Goal: Task Accomplishment & Management: Manage account settings

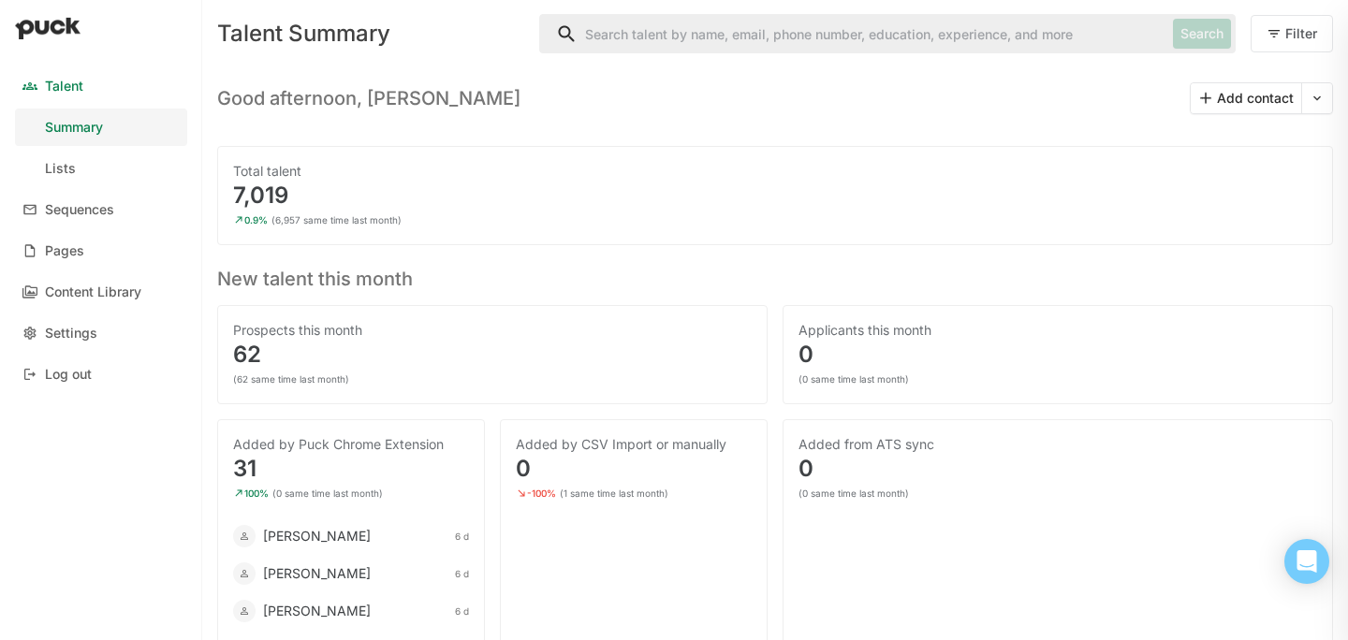
click at [66, 98] on link "Talent" at bounding box center [101, 85] width 172 height 37
click at [1277, 98] on button "Add contact" at bounding box center [1246, 98] width 110 height 30
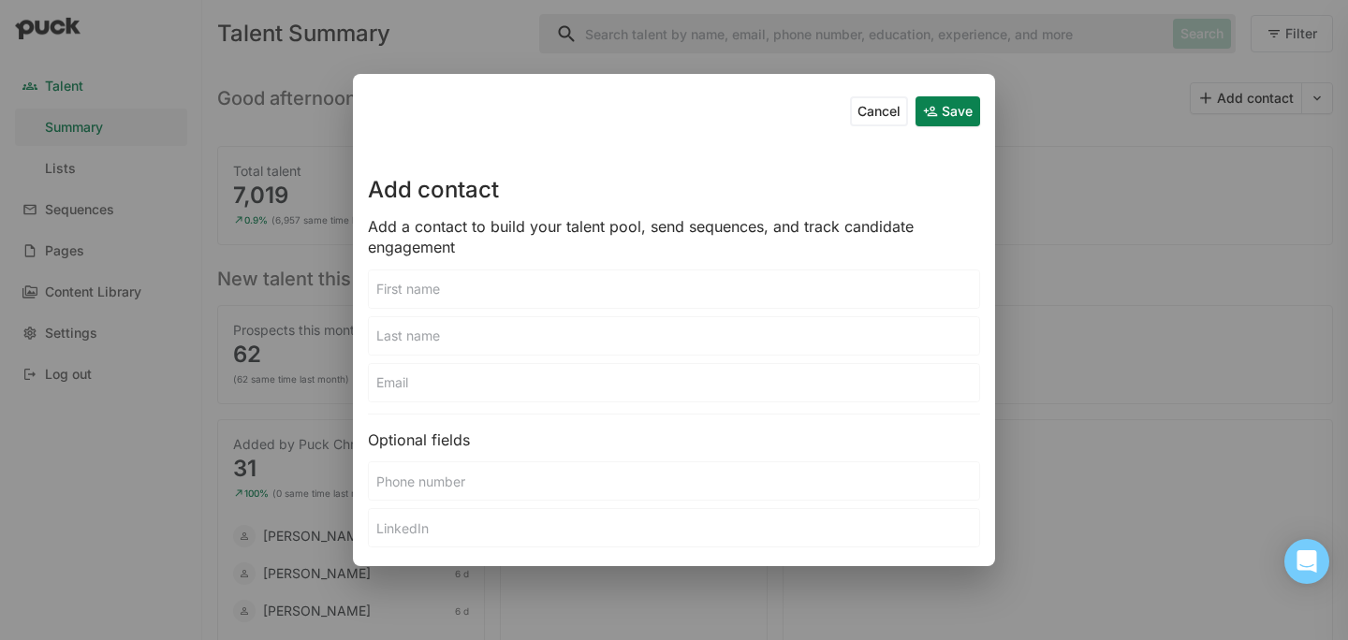
click at [852, 116] on button "Cancel" at bounding box center [879, 111] width 58 height 30
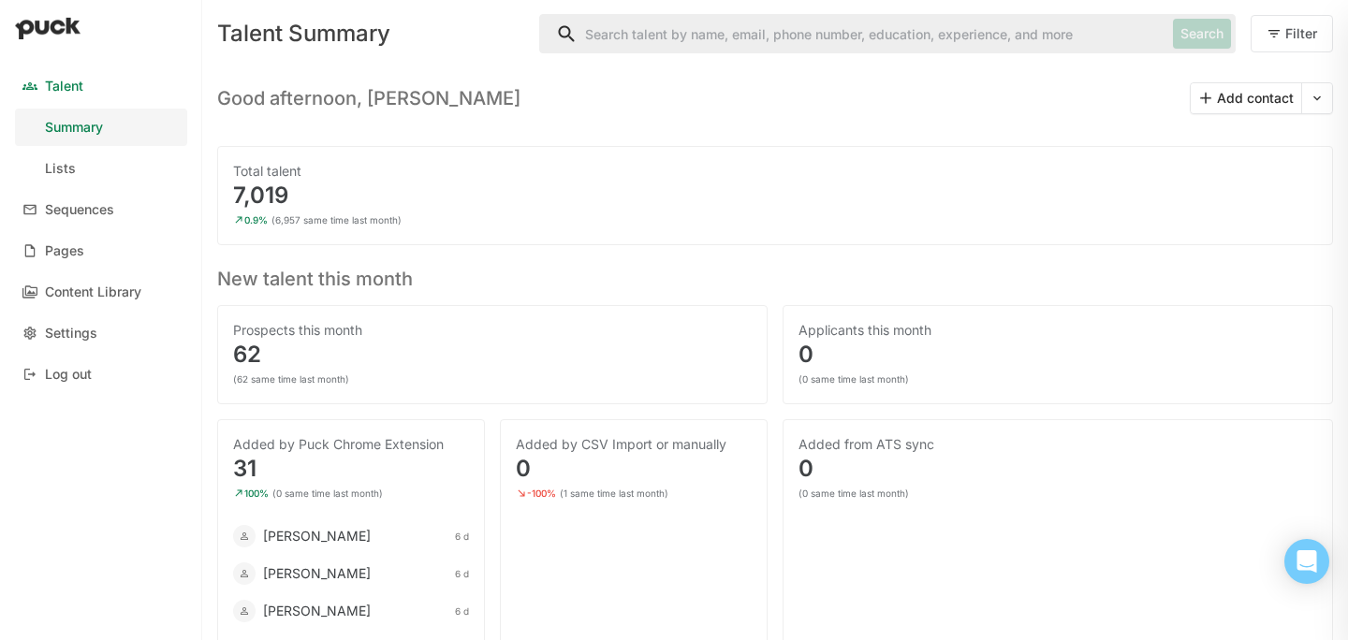
click at [1321, 107] on button at bounding box center [1317, 98] width 30 height 30
click at [1282, 150] on div "Import CSV" at bounding box center [1281, 147] width 71 height 16
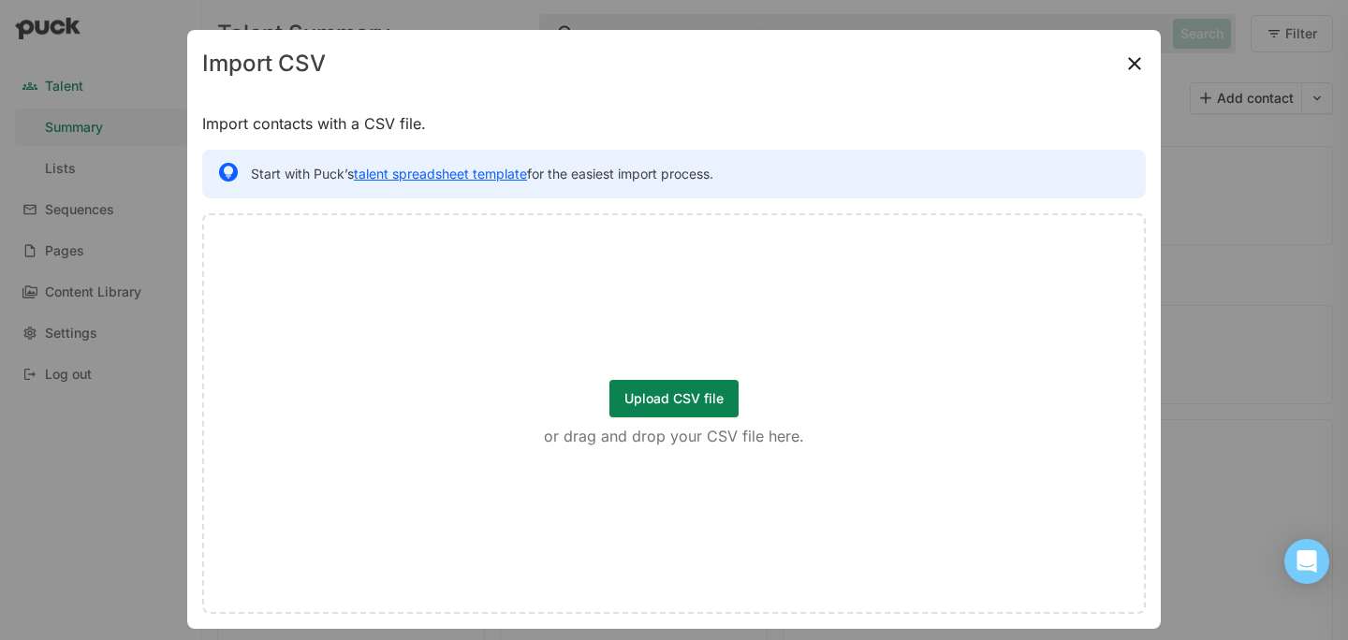
click at [670, 410] on button "Upload CSV file" at bounding box center [673, 398] width 129 height 37
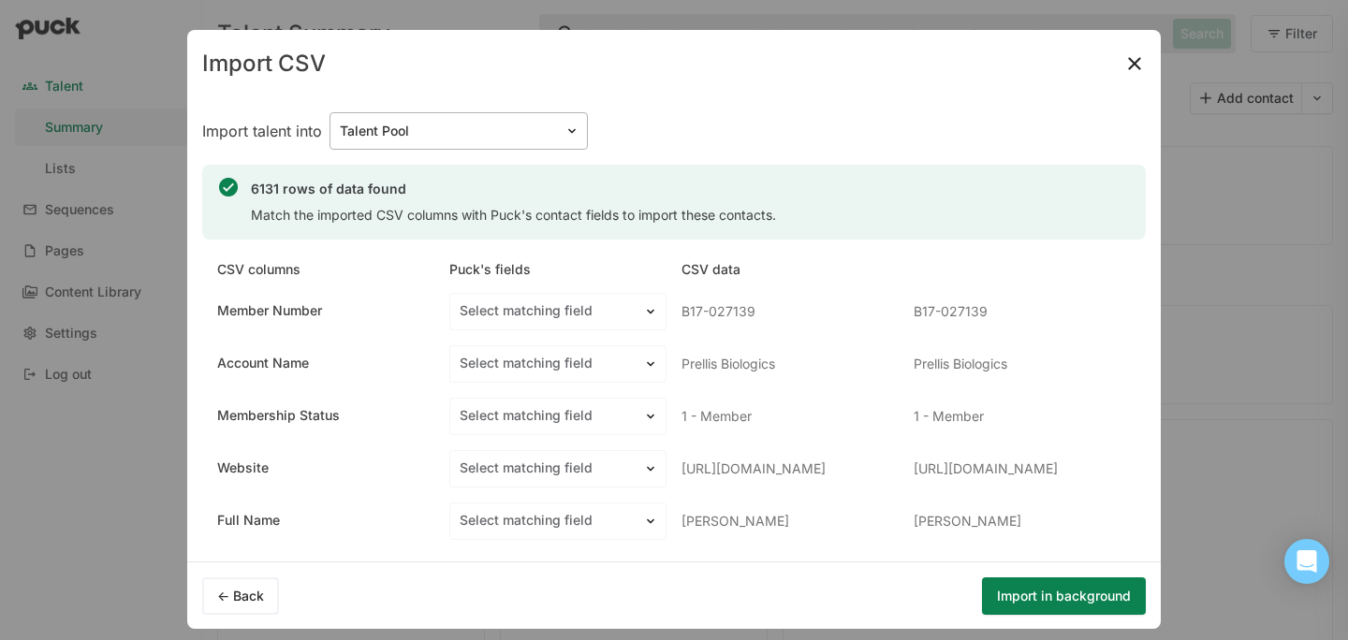
click at [440, 124] on div at bounding box center [447, 132] width 215 height 20
click at [1129, 52] on img at bounding box center [1134, 63] width 22 height 22
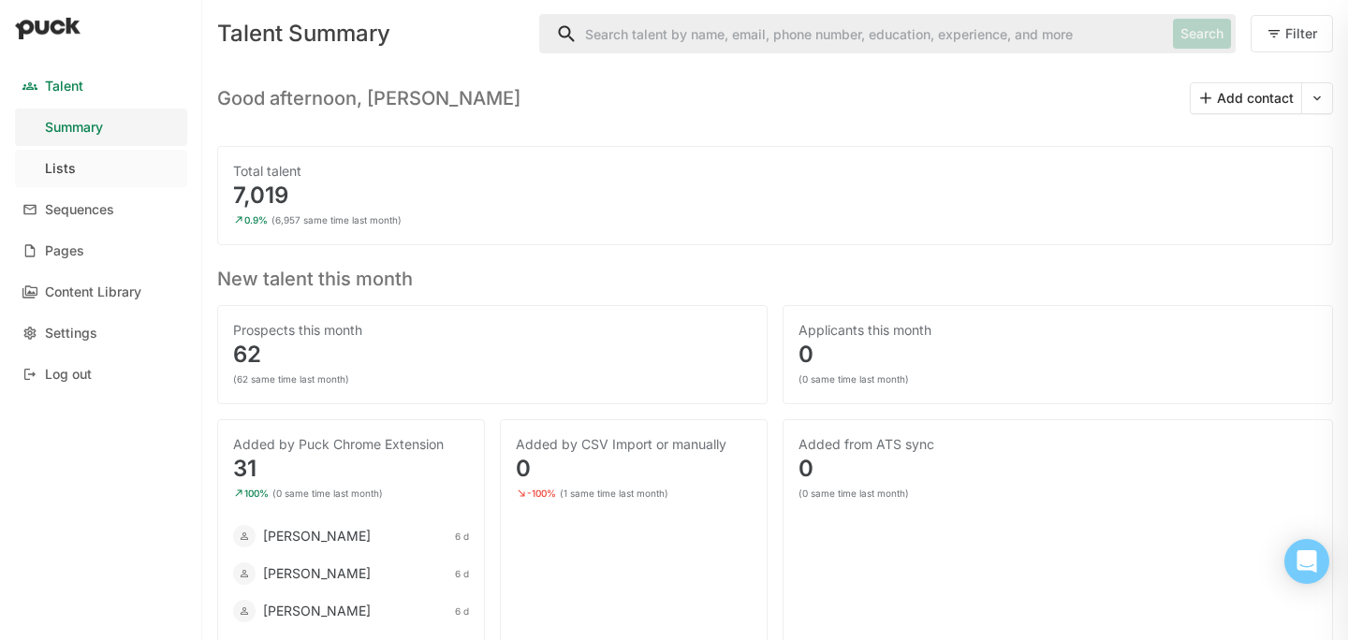
click at [45, 168] on div "Lists" at bounding box center [60, 169] width 31 height 16
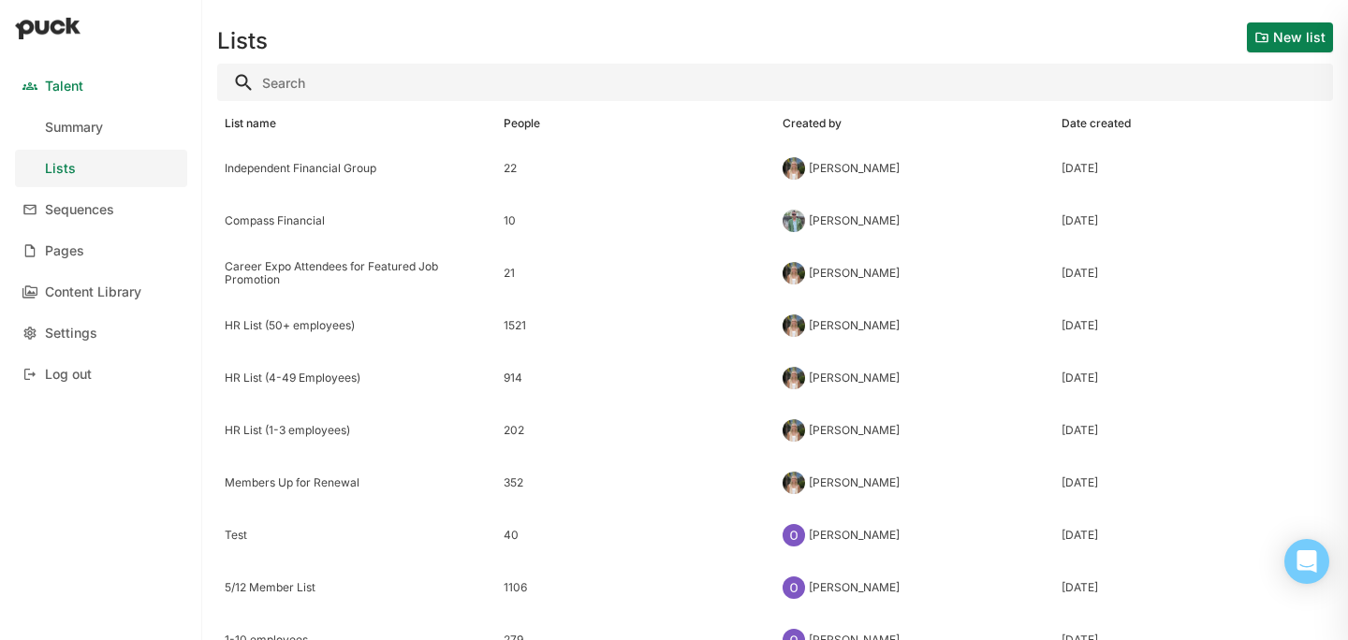
click at [1278, 31] on button "New list" at bounding box center [1290, 37] width 86 height 30
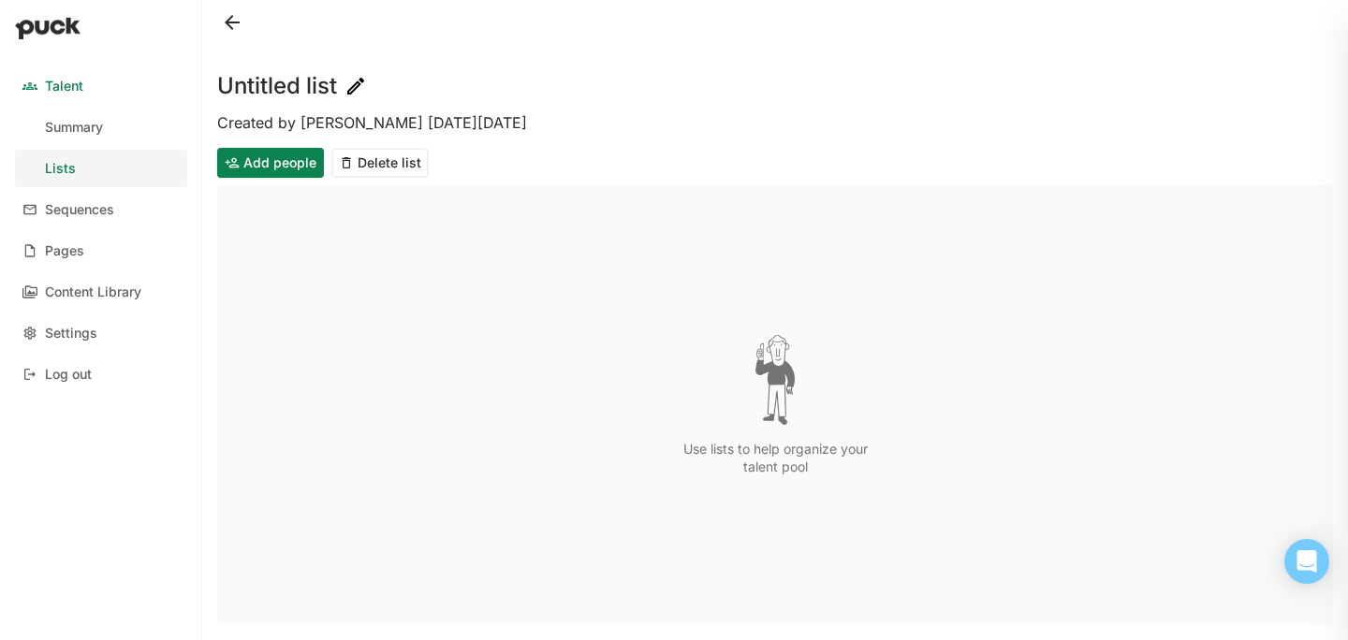
click at [296, 80] on h1 "Untitled list" at bounding box center [277, 86] width 120 height 22
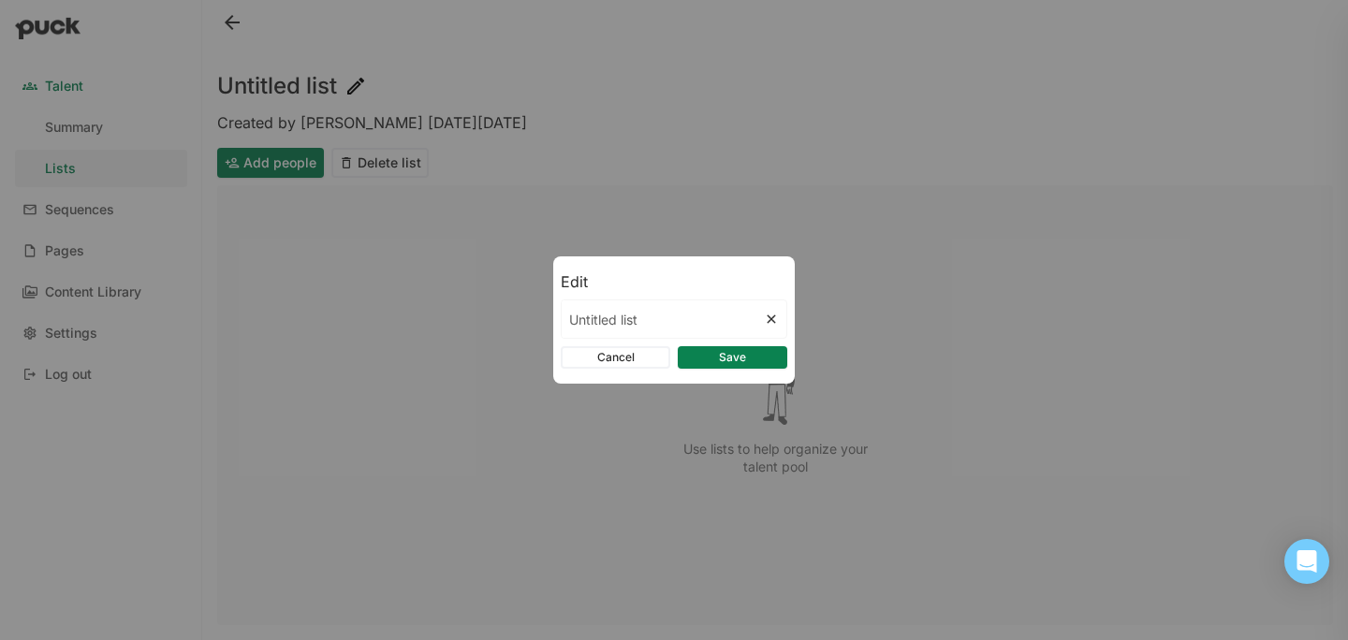
click at [296, 80] on div "Edit Untitled list Cancel Save" at bounding box center [674, 320] width 1348 height 640
click at [601, 321] on input "Untitled list" at bounding box center [663, 318] width 202 height 37
click at [601, 321] on input "UntitlHRed list" at bounding box center [663, 318] width 202 height 37
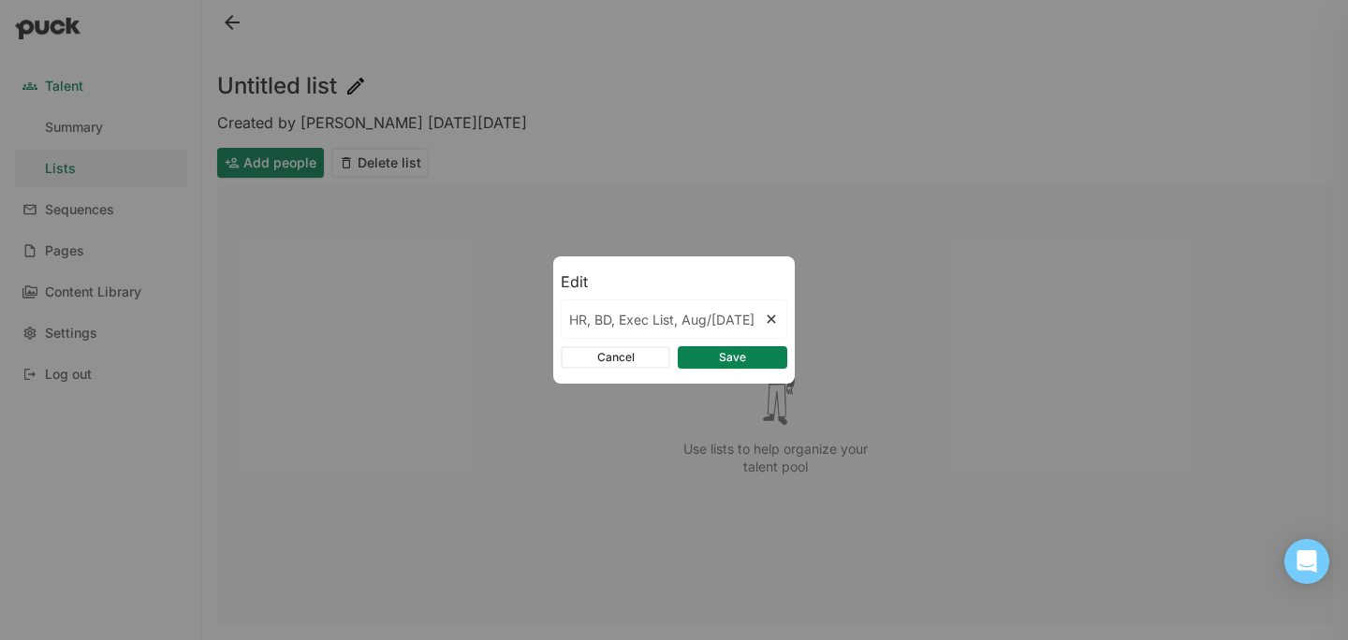
scroll to position [0, 15]
click at [634, 320] on input "HR, BD, Exec List, Aug/[DATE]" at bounding box center [663, 318] width 202 height 37
click at [642, 313] on input "HR, BD, Exec Member List, Aug/[DATE]" at bounding box center [663, 318] width 202 height 37
type input "HR, BD, Exec Master Member List, Aug/[DATE]"
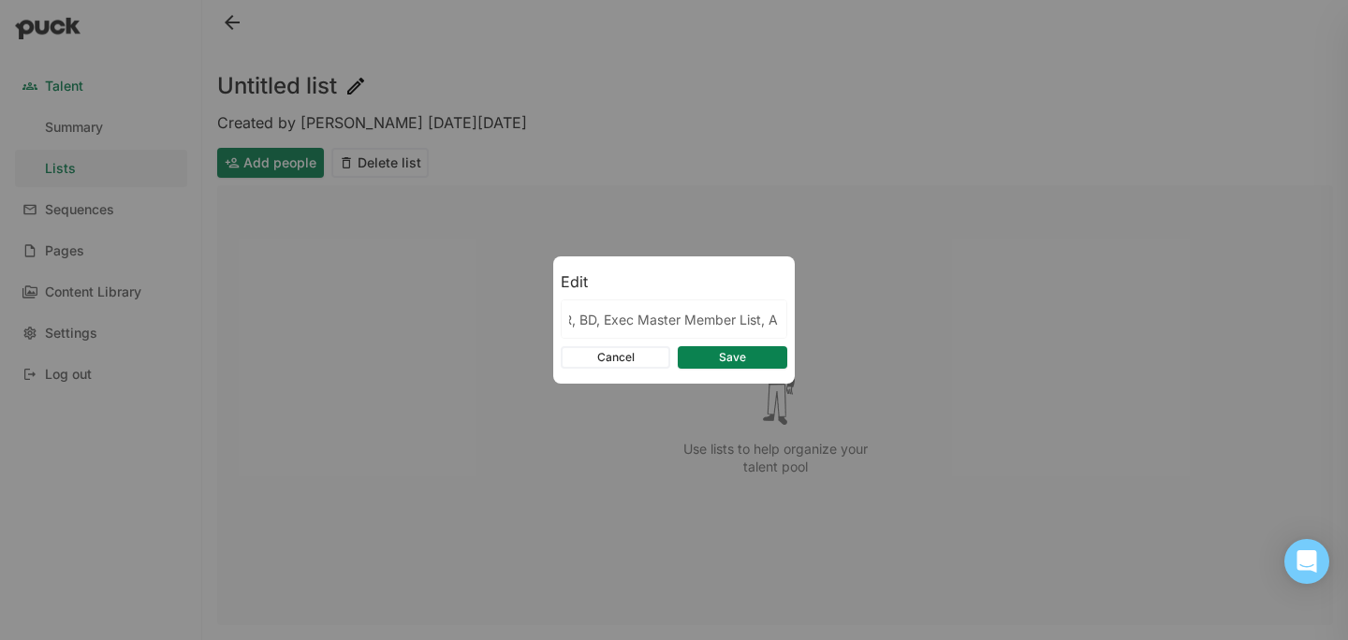
scroll to position [0, 0]
click at [692, 359] on button "Save" at bounding box center [733, 357] width 110 height 22
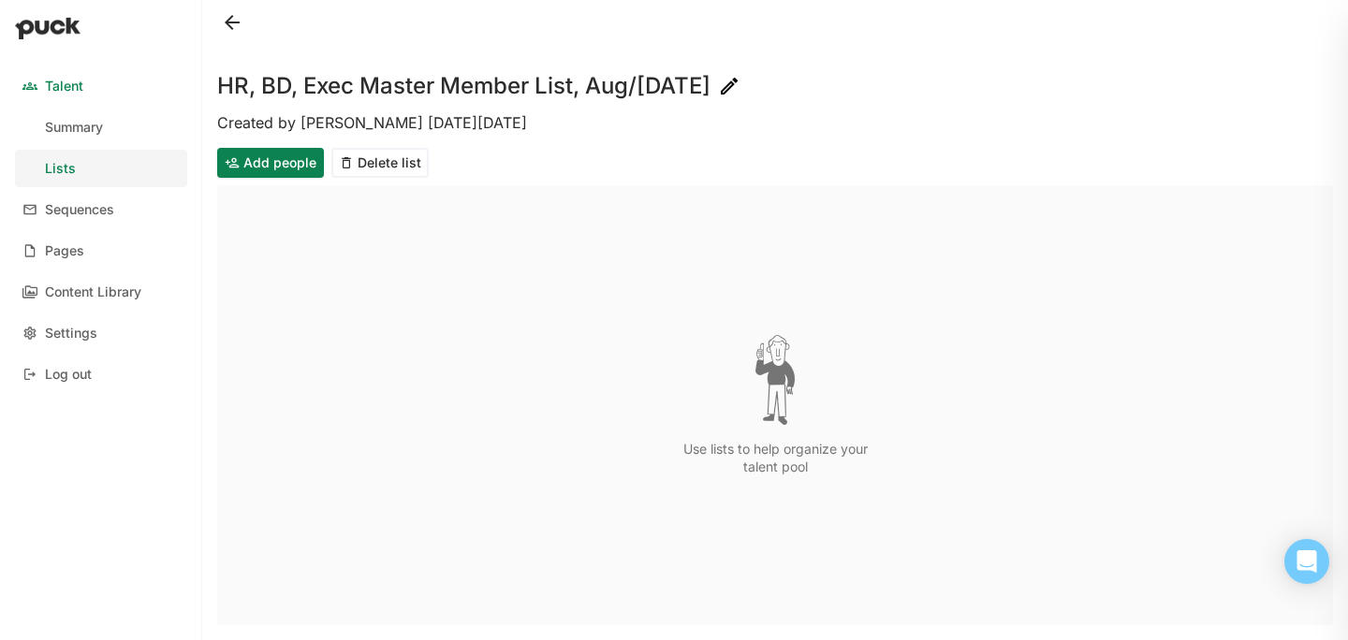
click at [66, 88] on div "Talent" at bounding box center [64, 87] width 38 height 16
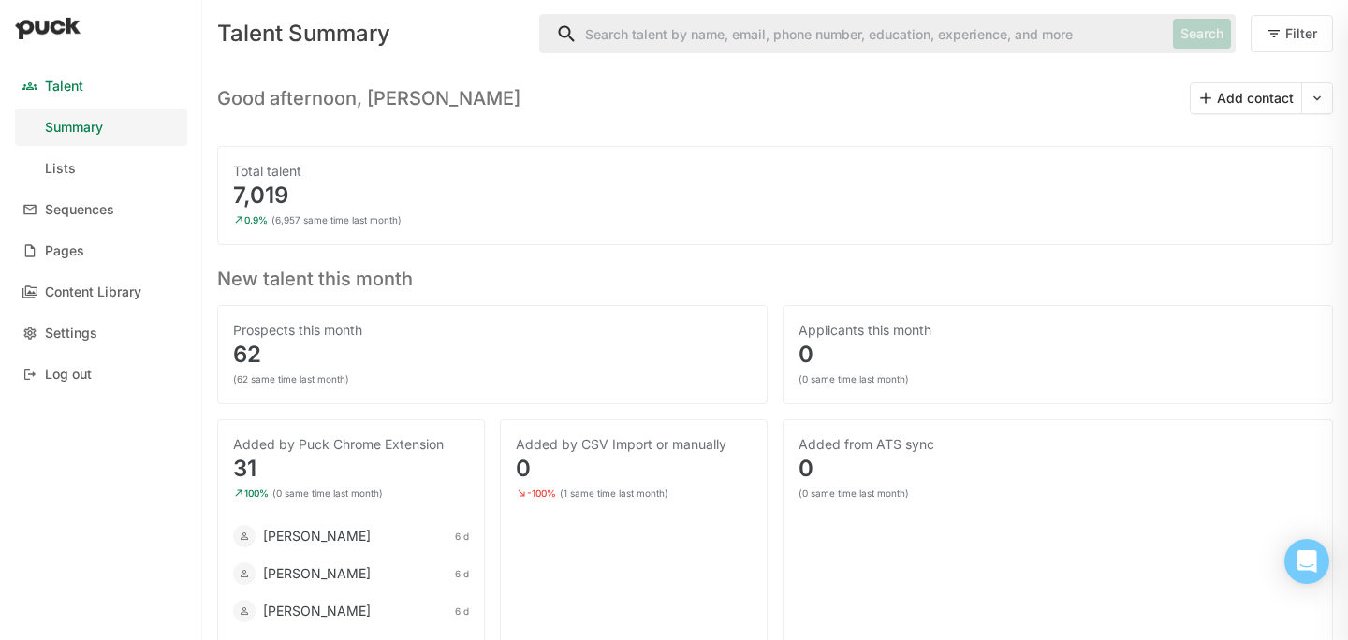
click at [1321, 91] on button at bounding box center [1317, 98] width 30 height 30
click at [1289, 139] on div "Import CSV" at bounding box center [1281, 147] width 71 height 16
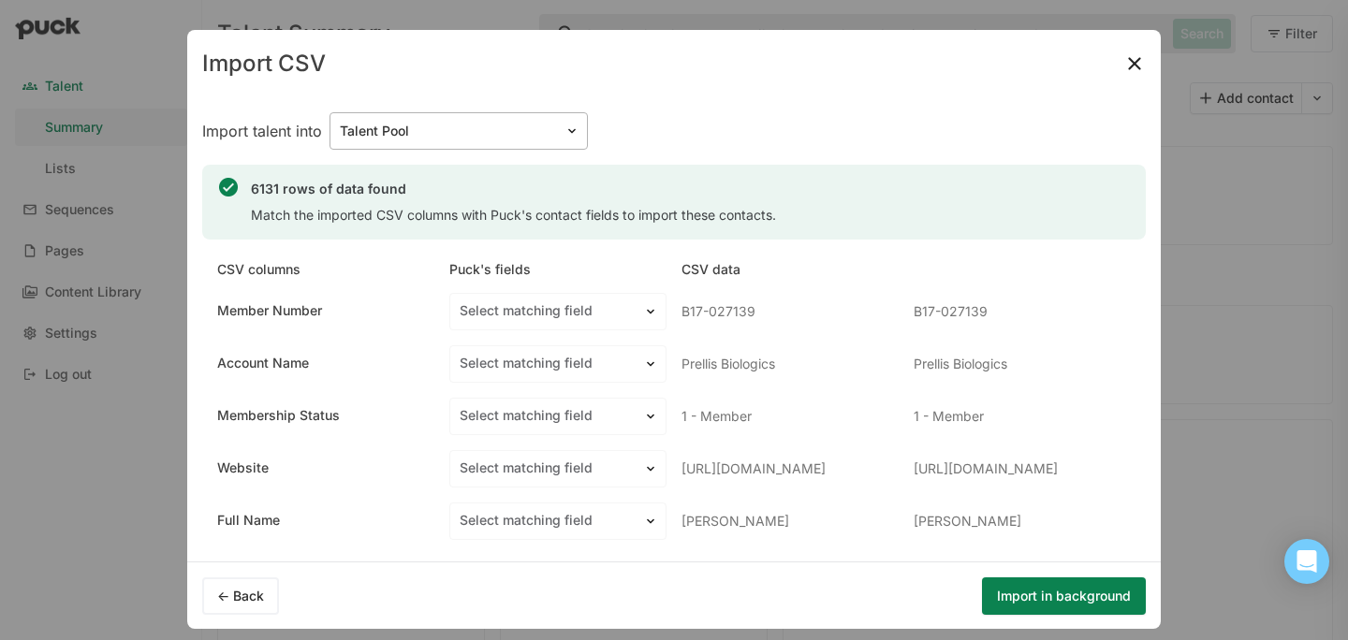
click at [501, 140] on div at bounding box center [447, 132] width 215 height 20
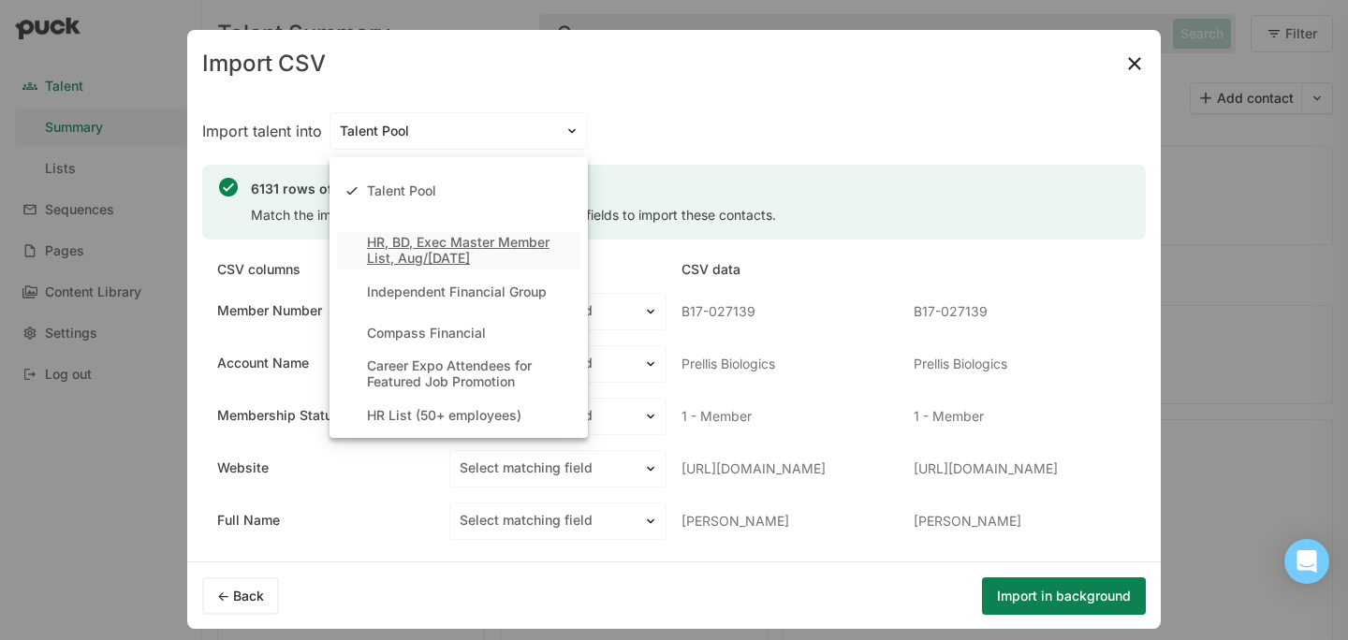
click at [452, 261] on div "HR, BD, Exec Master Member List, Aug/[DATE]" at bounding box center [470, 251] width 206 height 32
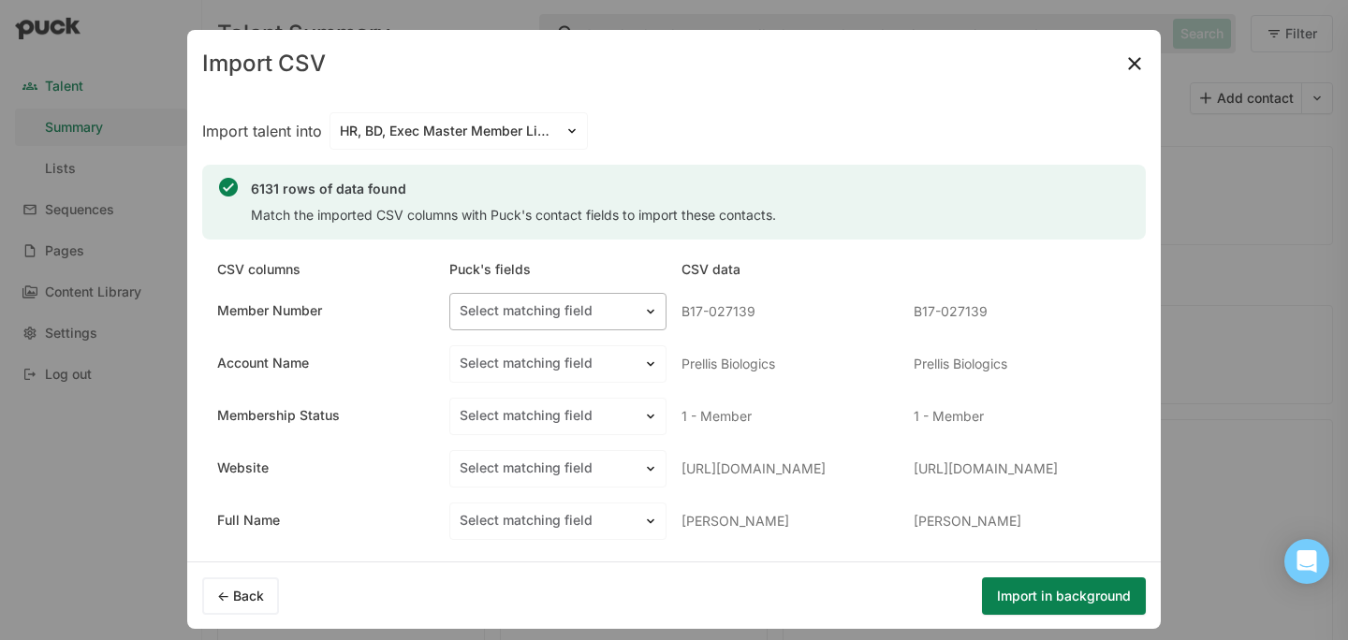
click at [538, 320] on div at bounding box center [547, 311] width 174 height 20
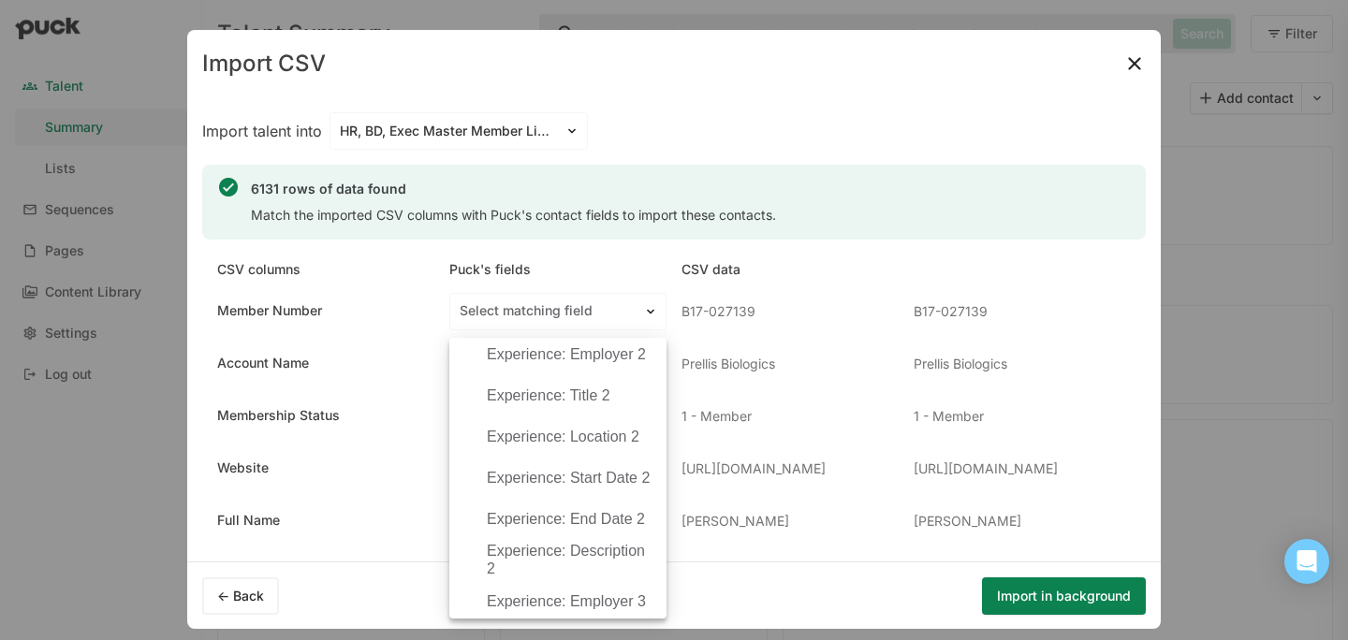
scroll to position [2337, 0]
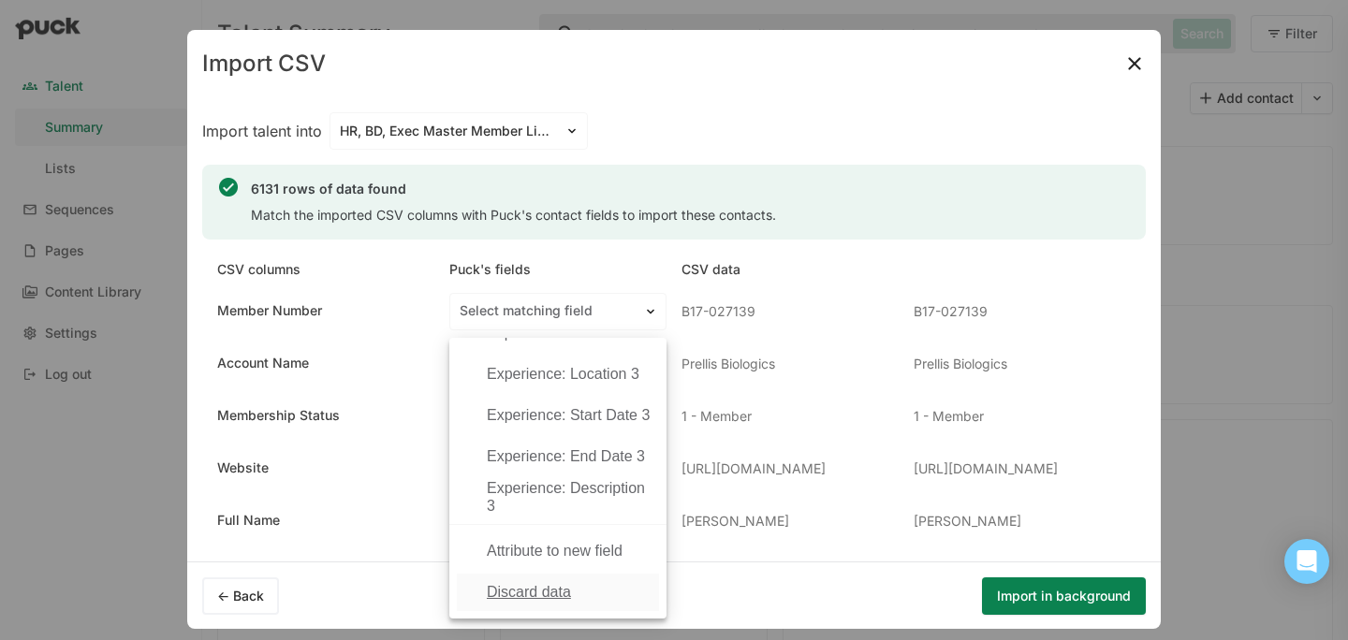
click at [528, 592] on div "Discard data" at bounding box center [529, 592] width 84 height 17
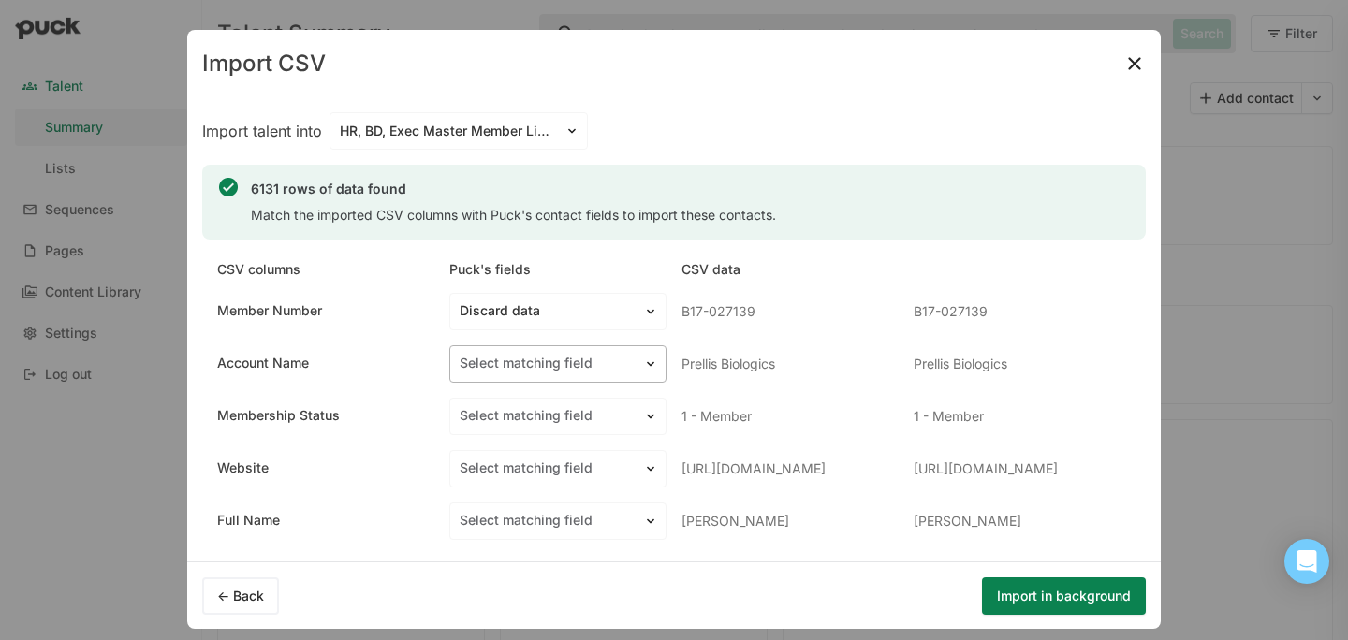
click at [548, 367] on div at bounding box center [547, 364] width 174 height 20
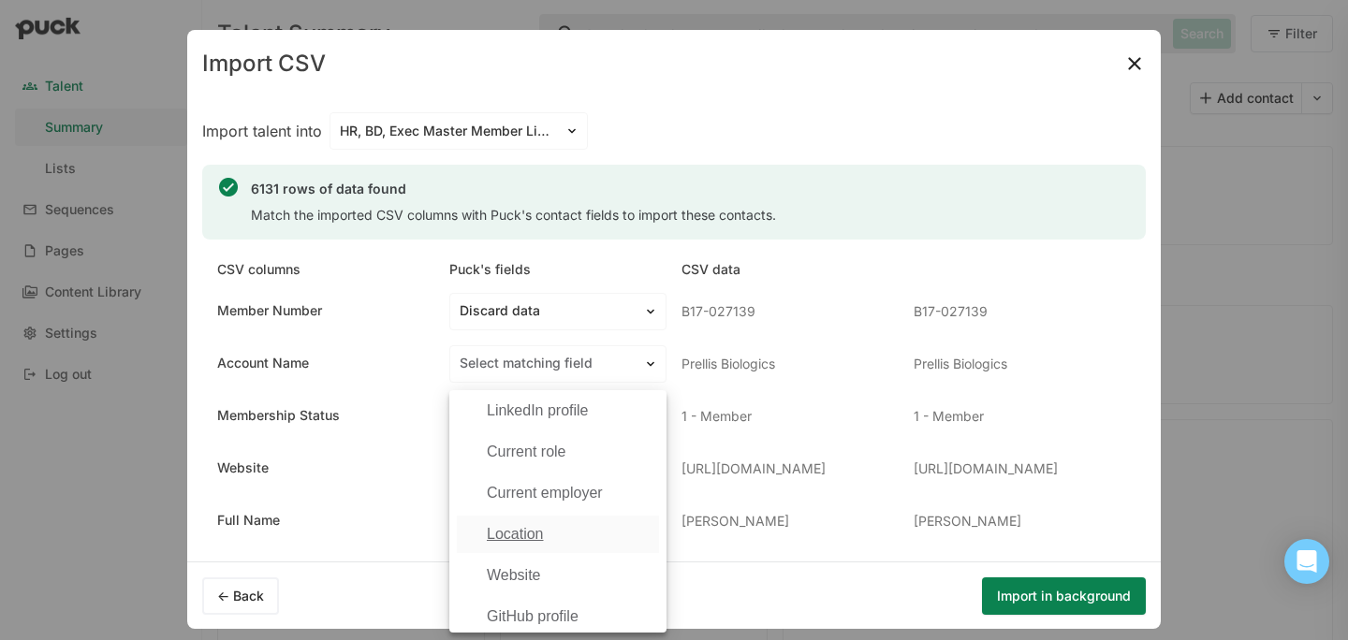
scroll to position [442, 0]
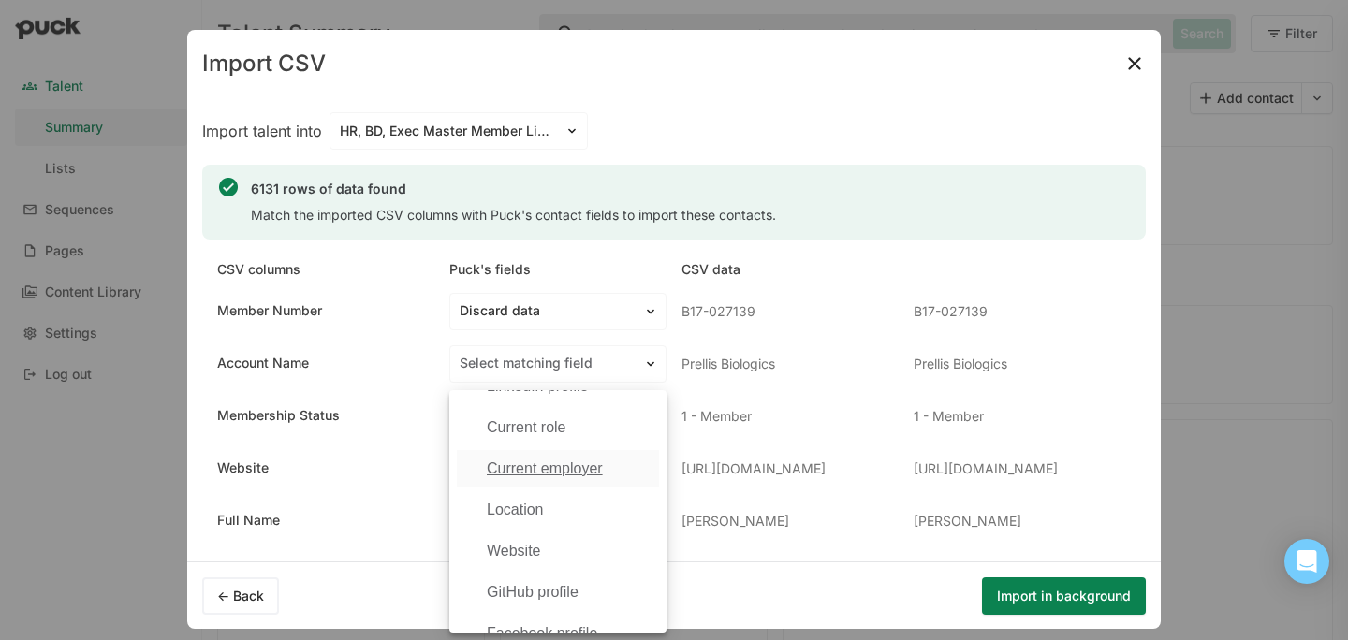
click at [553, 475] on div "Current employer" at bounding box center [545, 469] width 116 height 17
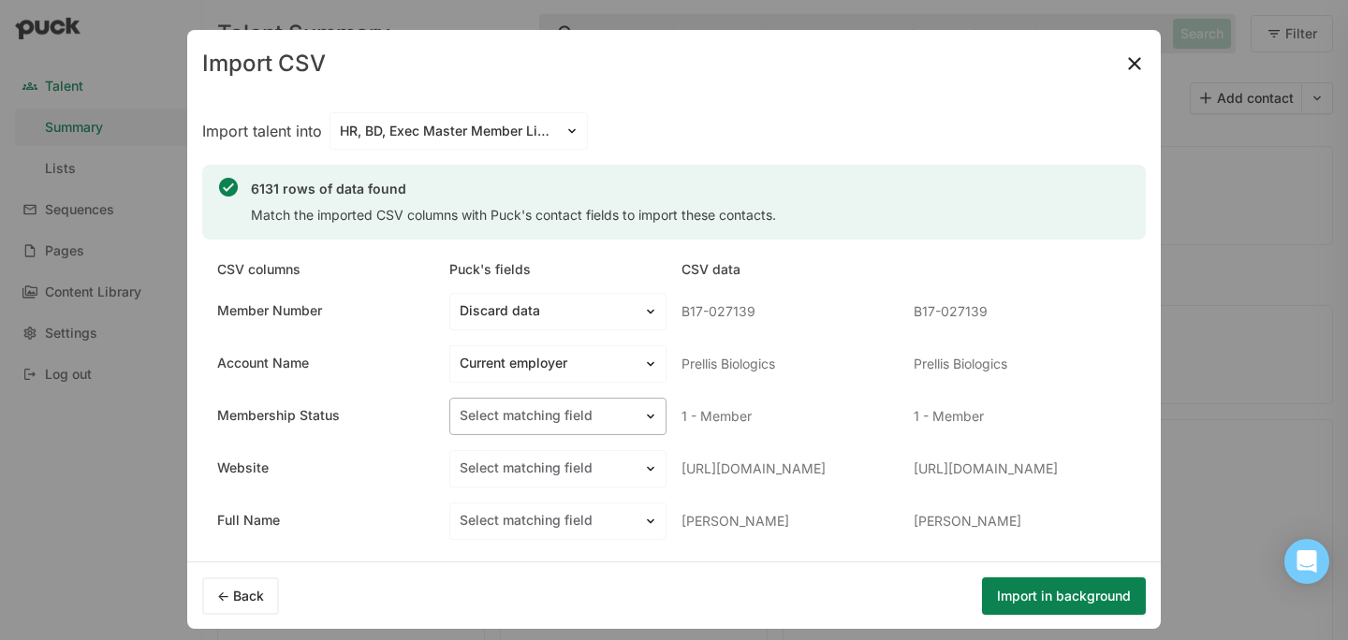
click at [555, 416] on div at bounding box center [547, 416] width 174 height 20
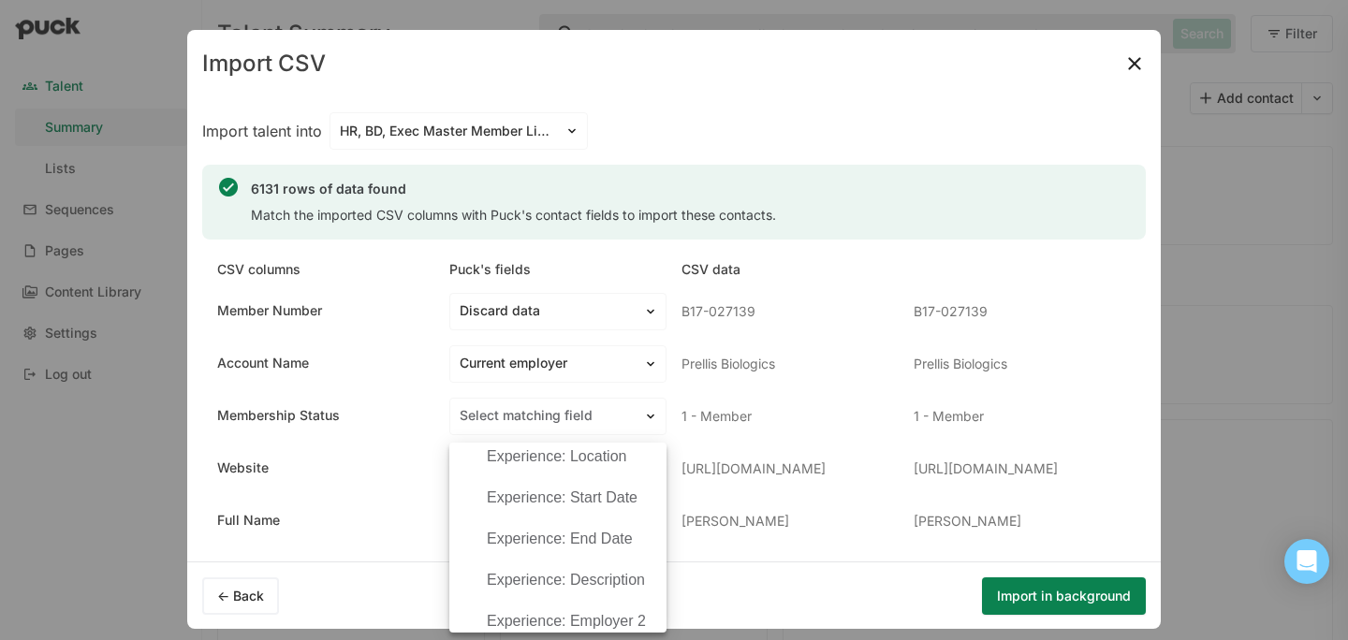
scroll to position [2428, 0]
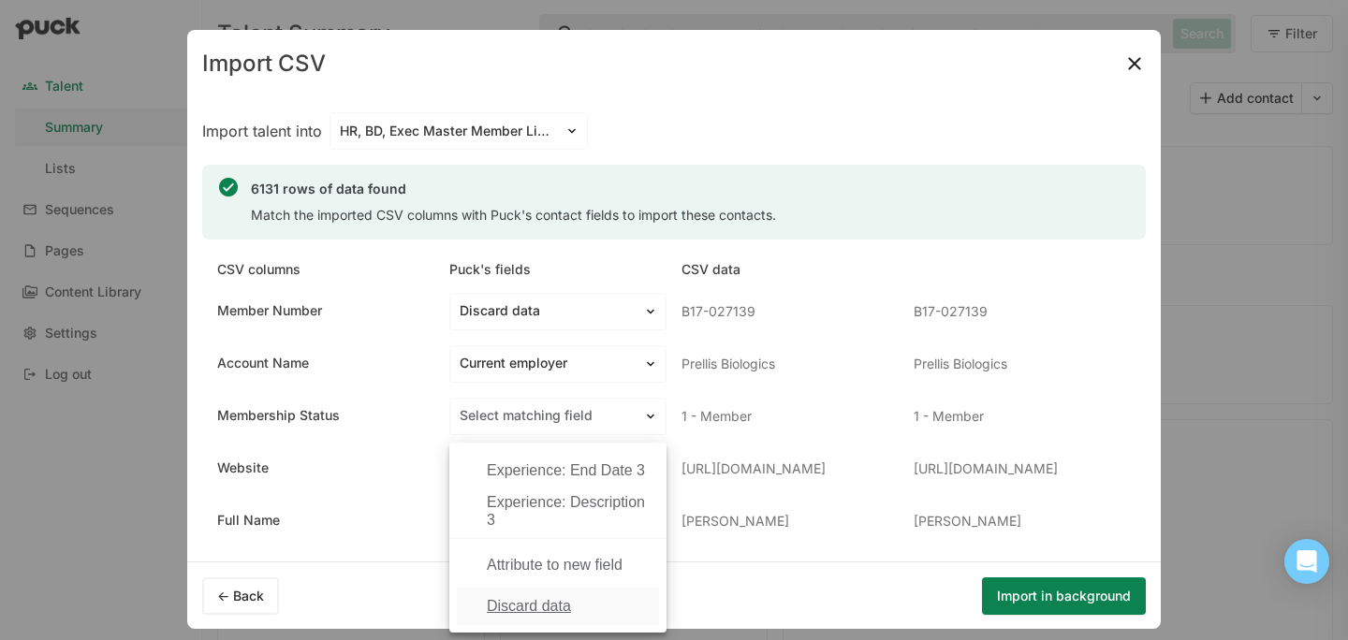
click at [532, 619] on div "Discard data" at bounding box center [558, 606] width 202 height 37
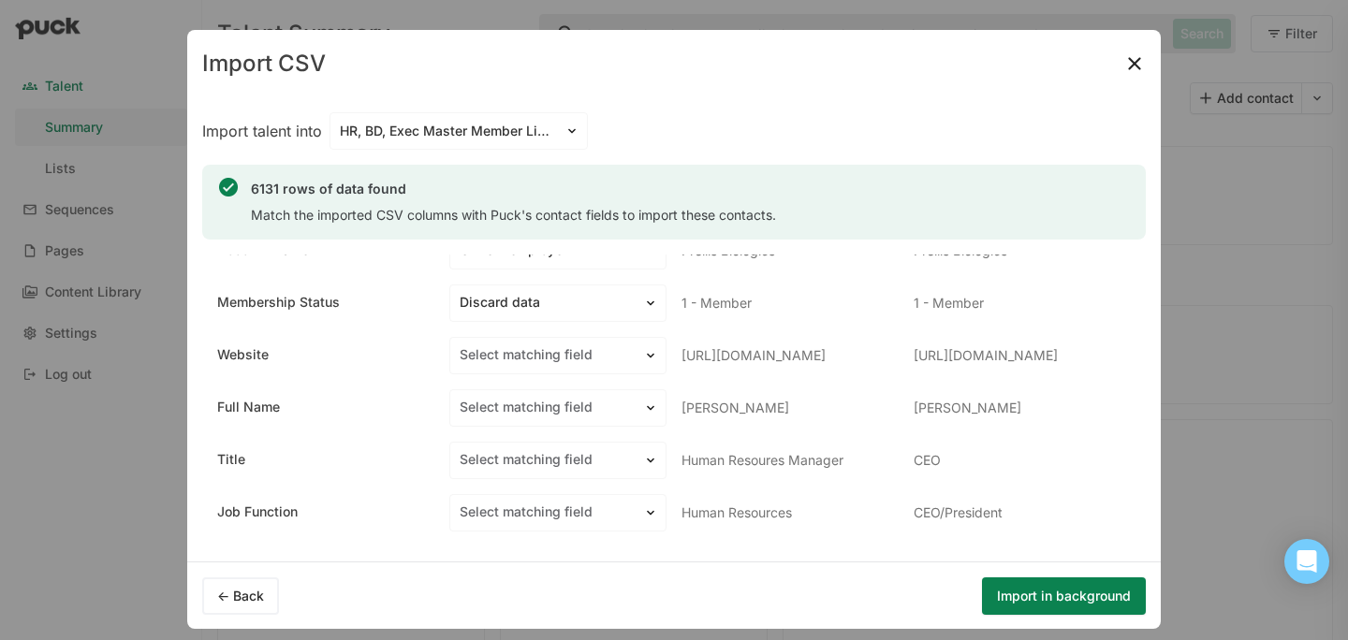
scroll to position [89, 0]
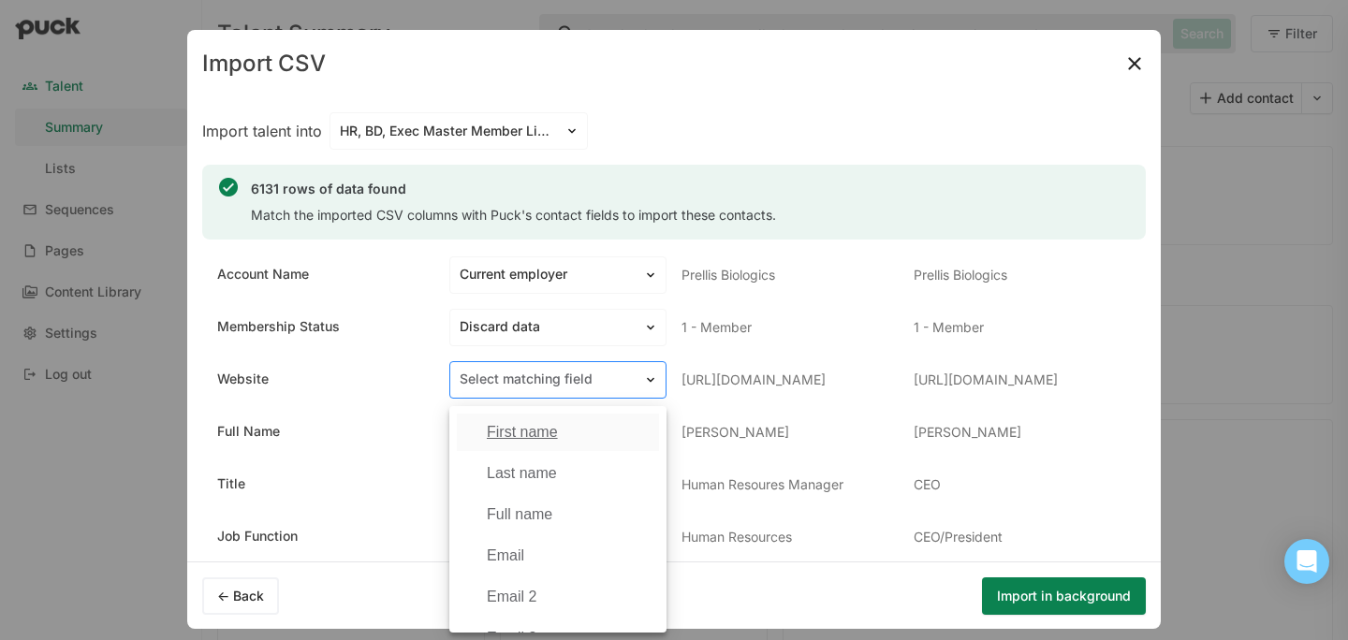
click at [555, 377] on div at bounding box center [547, 380] width 174 height 20
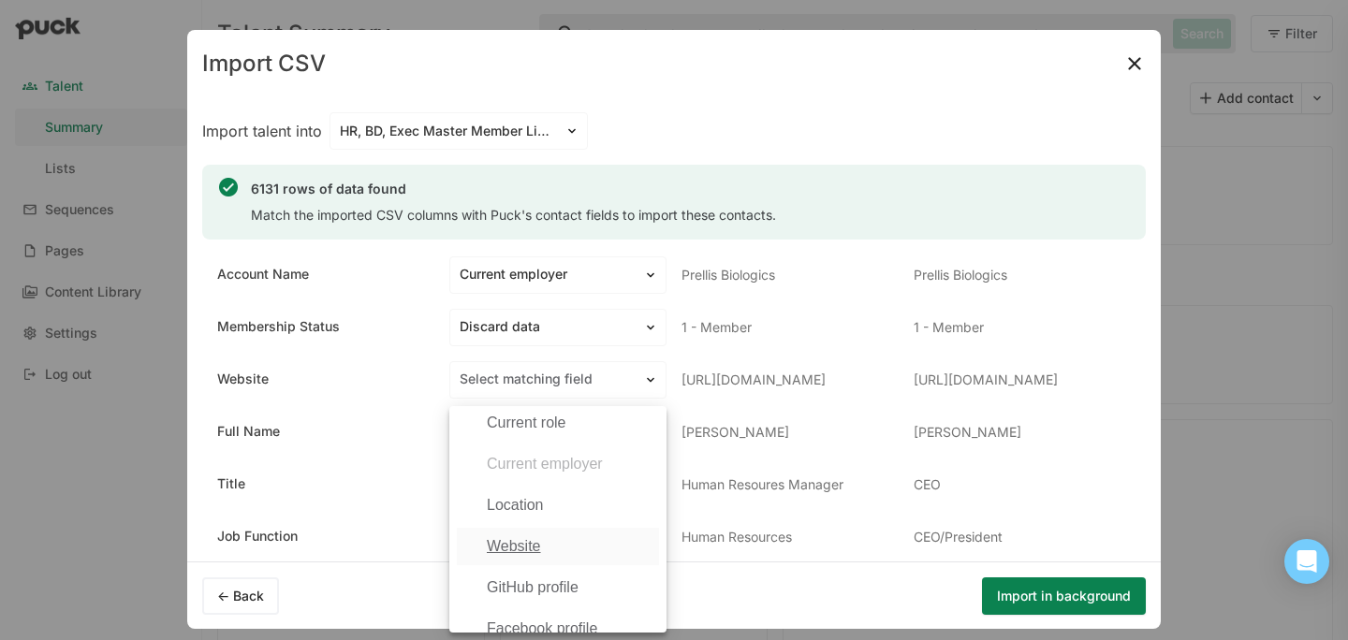
click at [512, 545] on div "Website" at bounding box center [514, 546] width 54 height 17
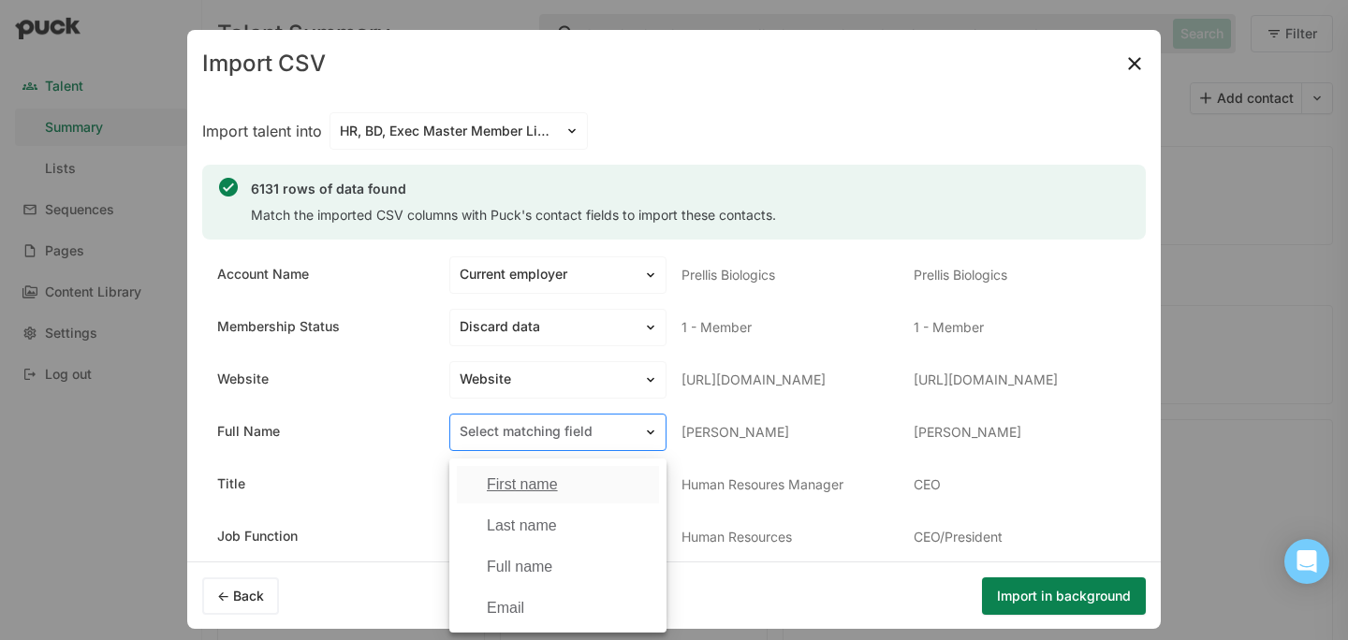
click at [531, 431] on div at bounding box center [547, 432] width 174 height 20
click at [528, 559] on div "Full name" at bounding box center [520, 567] width 66 height 17
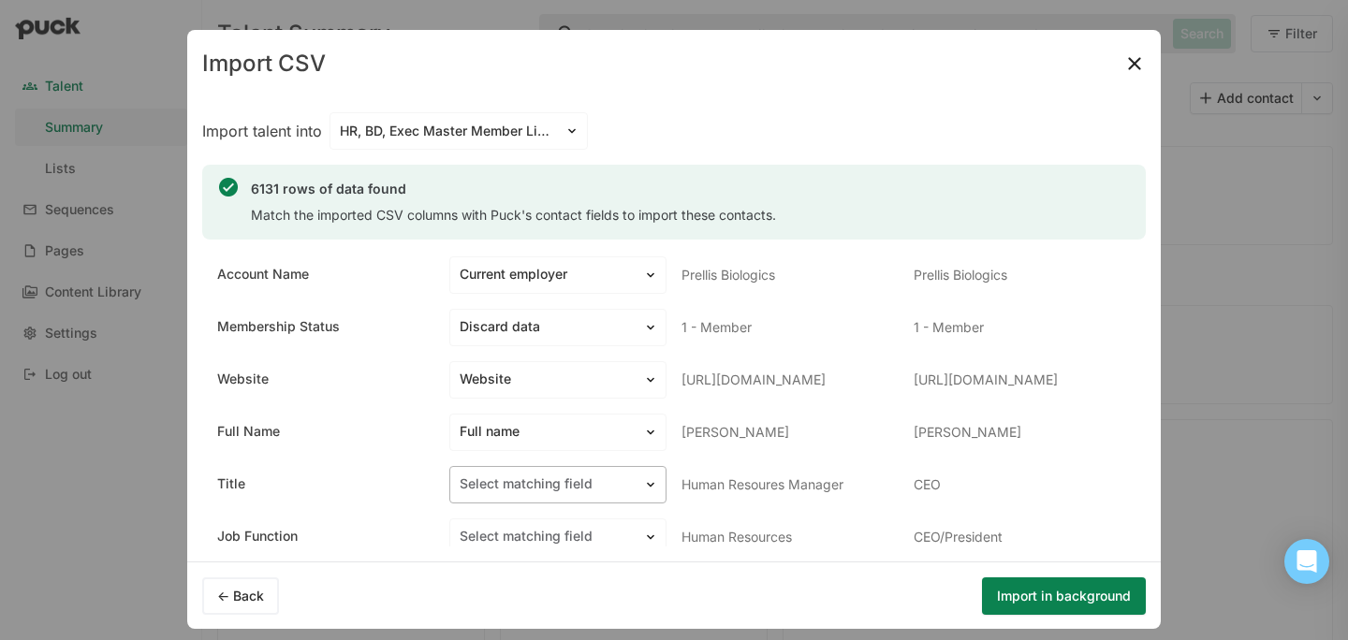
scroll to position [152, 0]
click at [539, 484] on div at bounding box center [547, 485] width 174 height 20
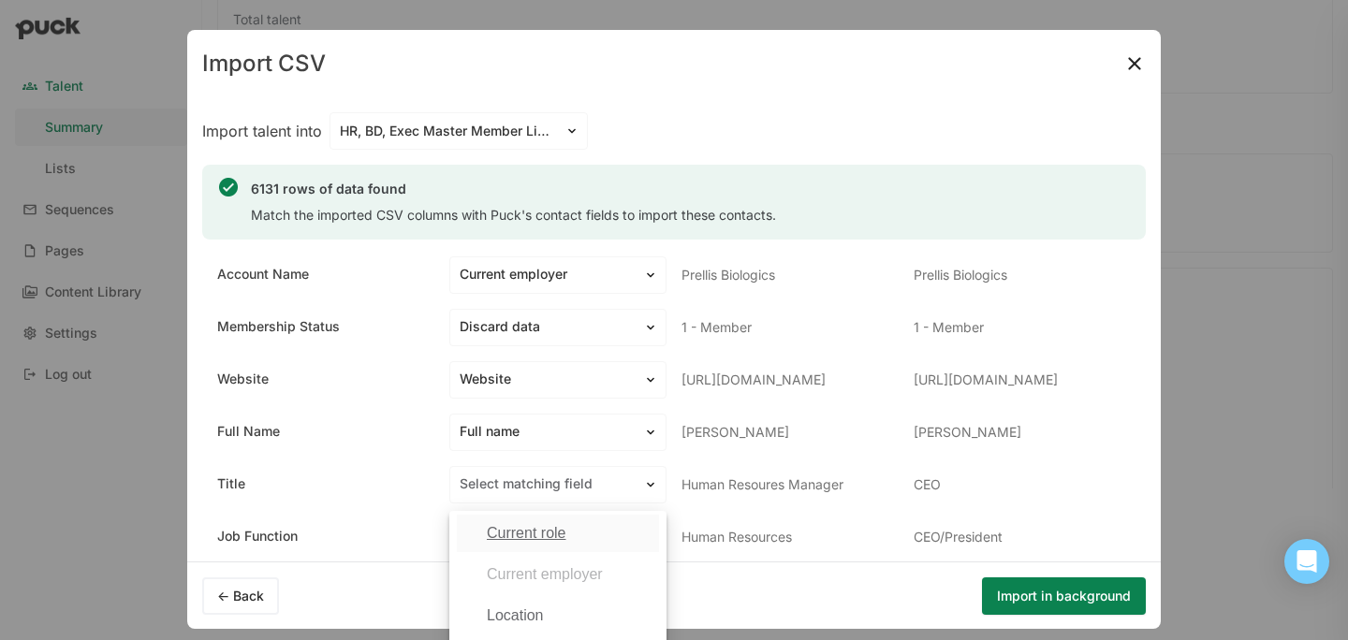
scroll to position [426, 0]
click at [549, 561] on div "Current role" at bounding box center [526, 564] width 79 height 17
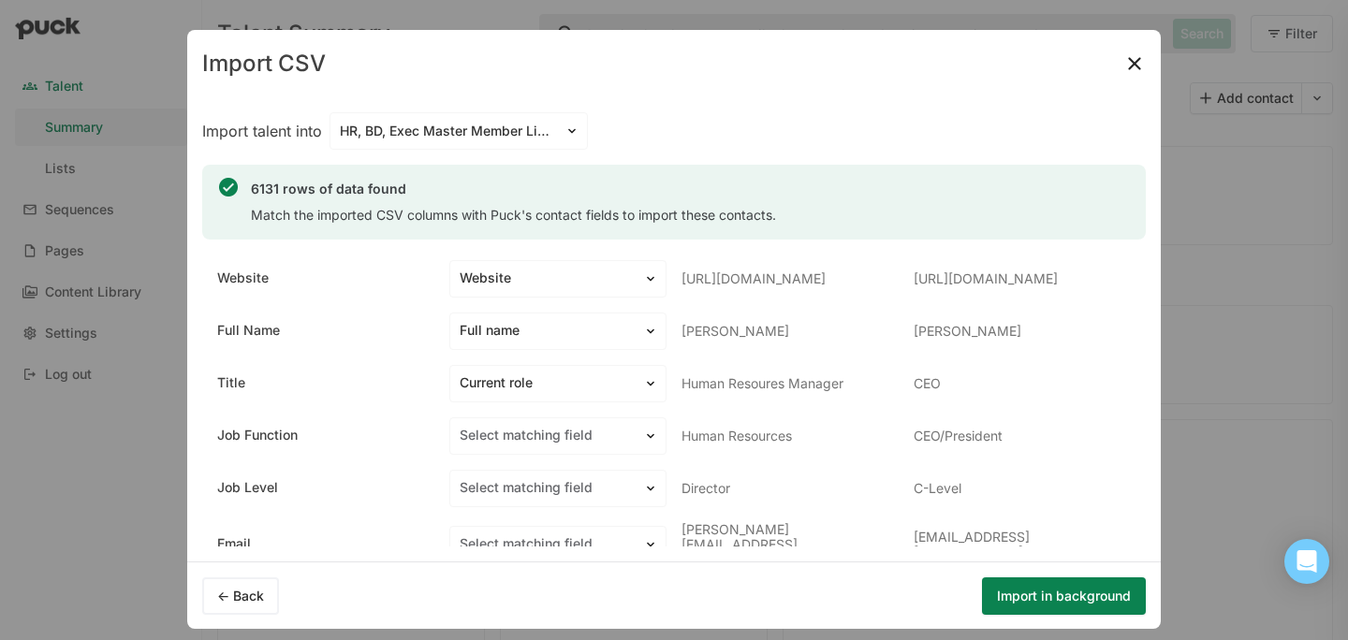
scroll to position [195, 0]
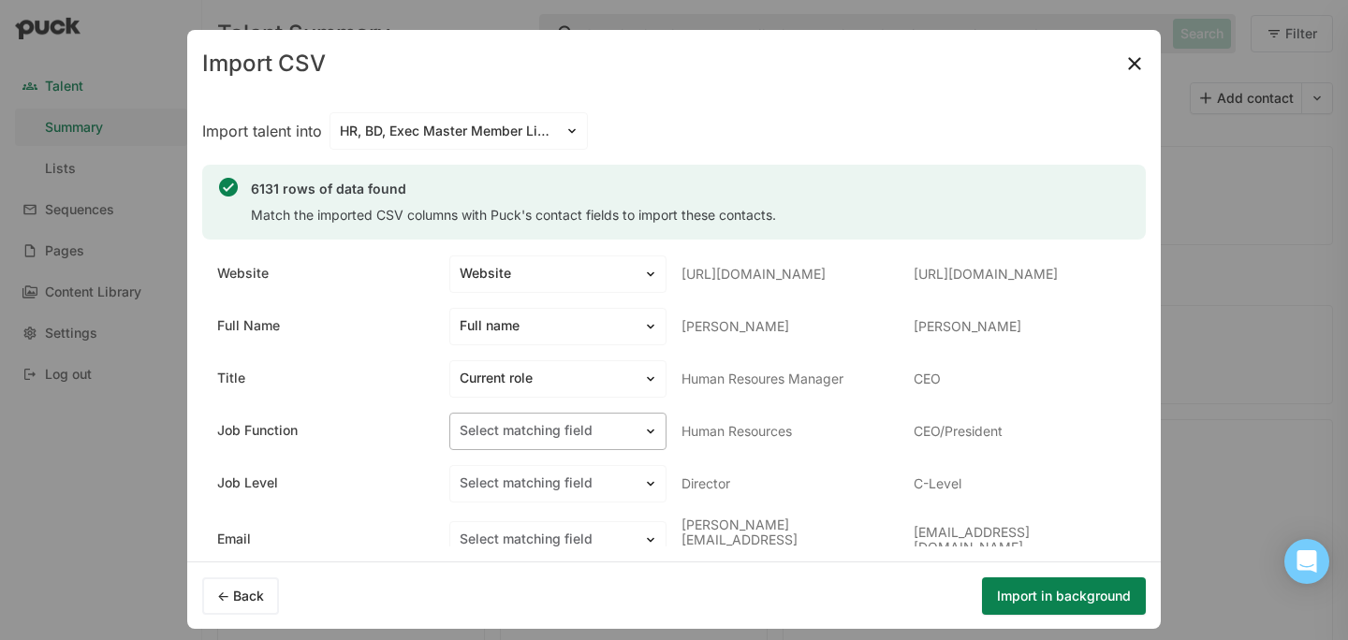
click at [570, 428] on div at bounding box center [547, 431] width 174 height 20
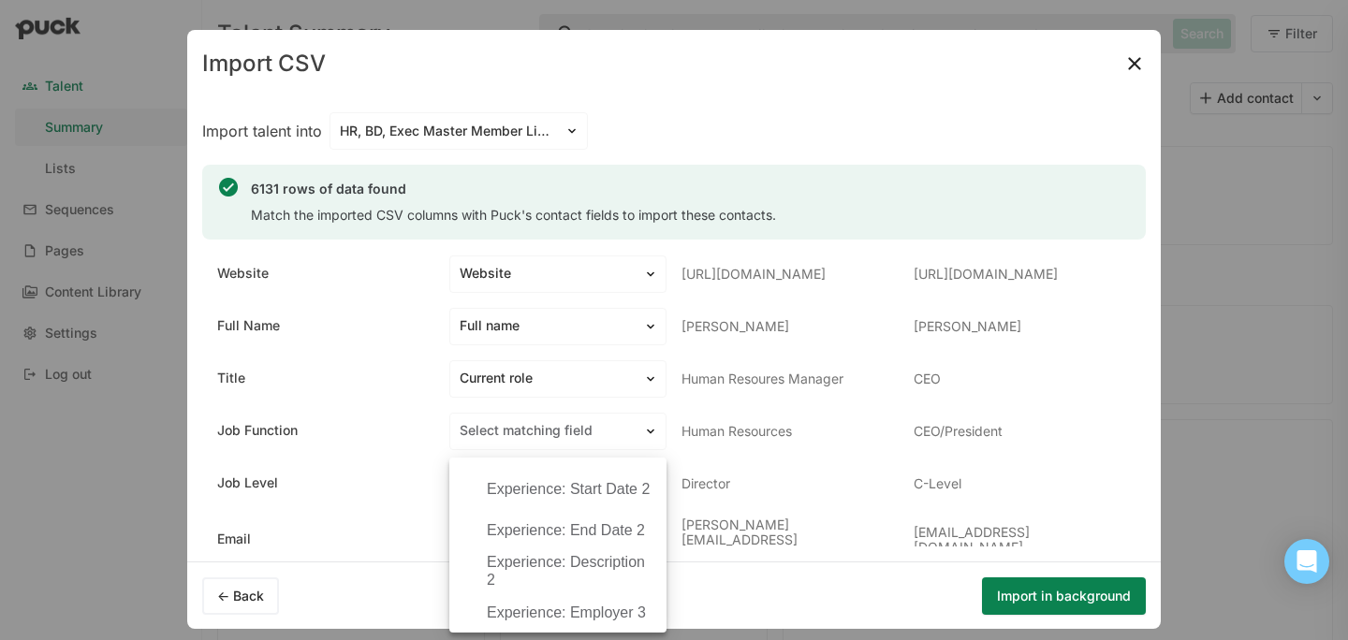
scroll to position [2443, 0]
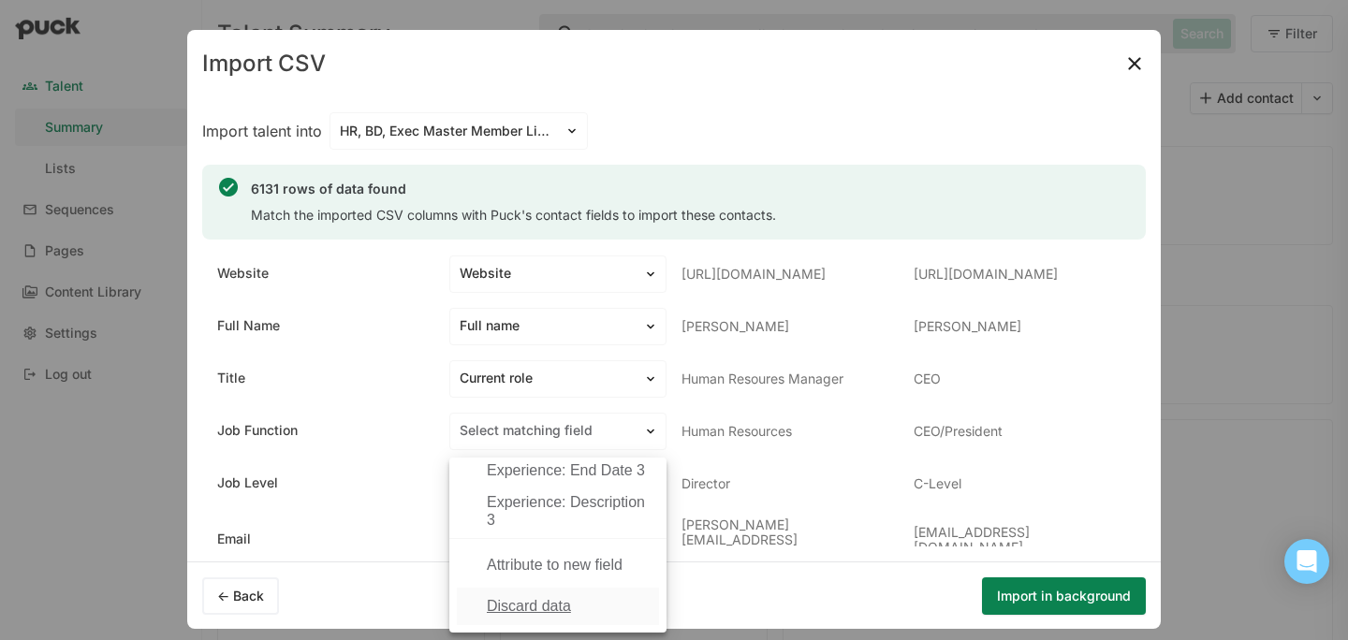
click at [524, 604] on div "Discard data" at bounding box center [529, 606] width 84 height 17
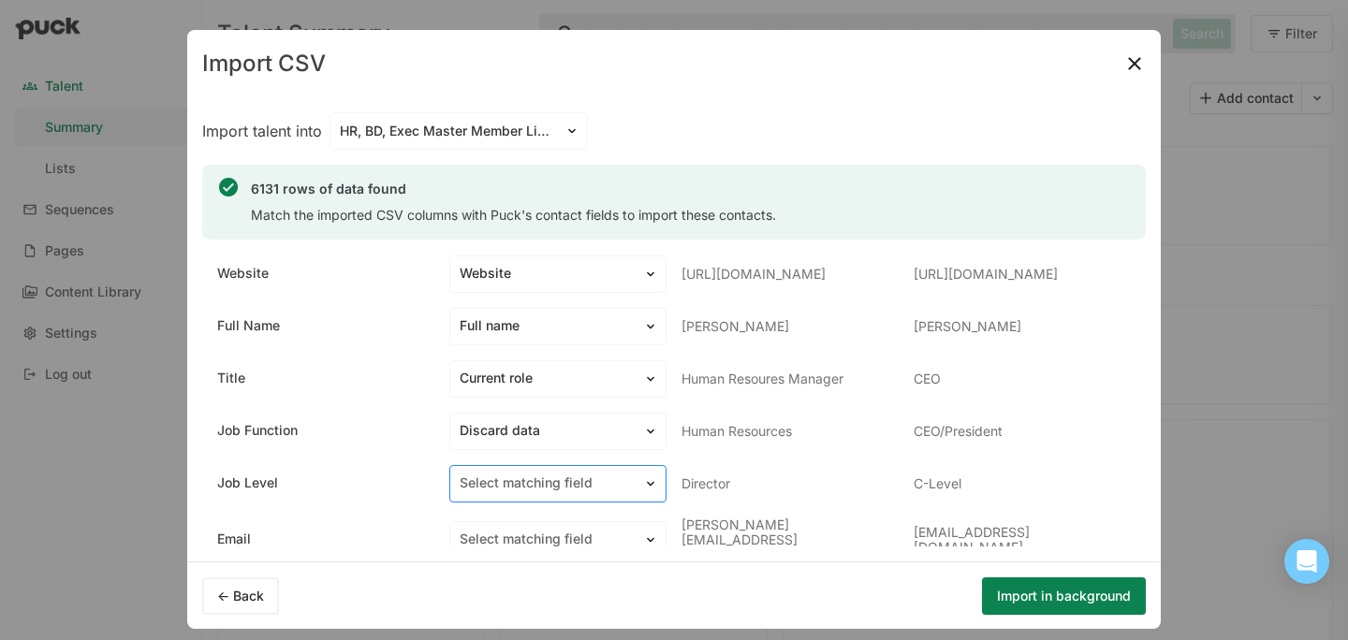
click at [543, 484] on div at bounding box center [547, 484] width 174 height 20
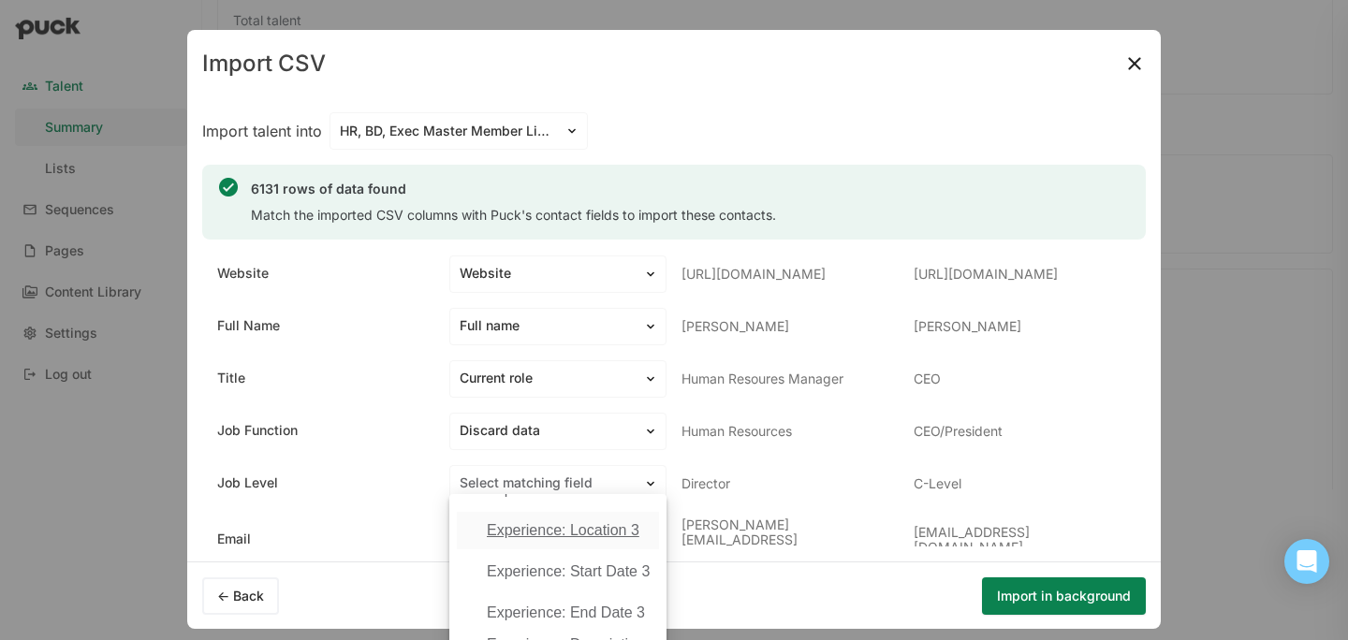
scroll to position [211, 0]
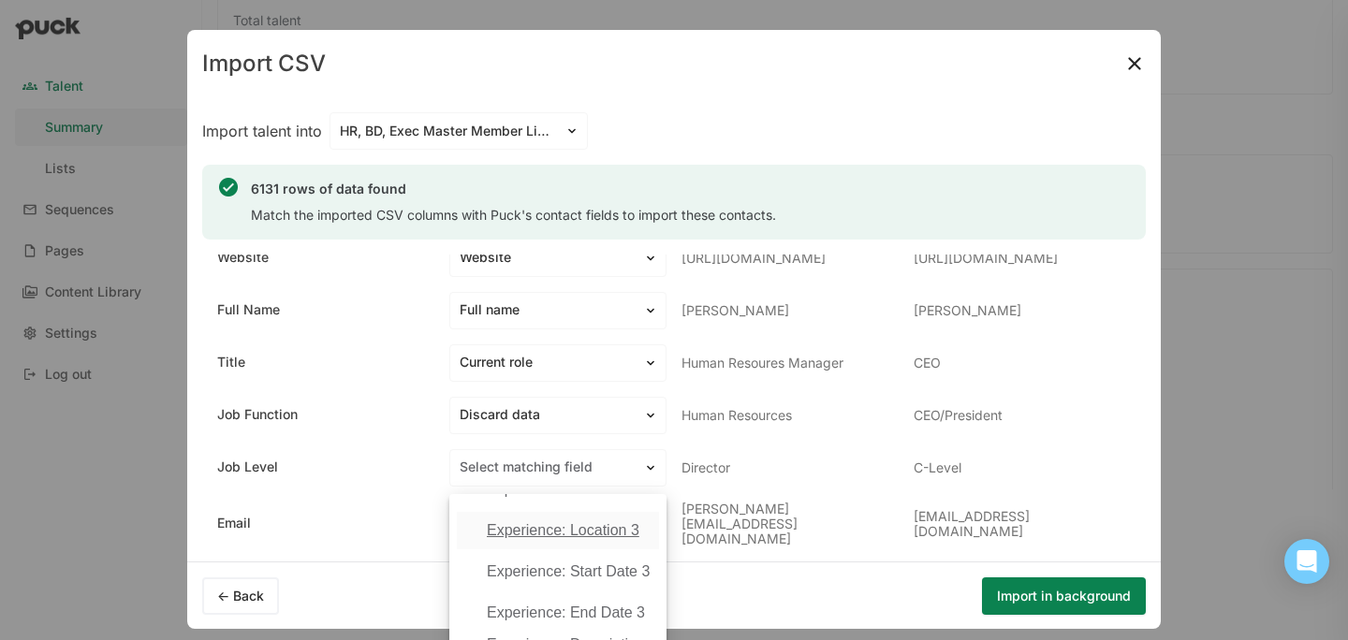
click at [881, 344] on div "Title Current role Human Resoures Manager CEO" at bounding box center [674, 363] width 944 height 52
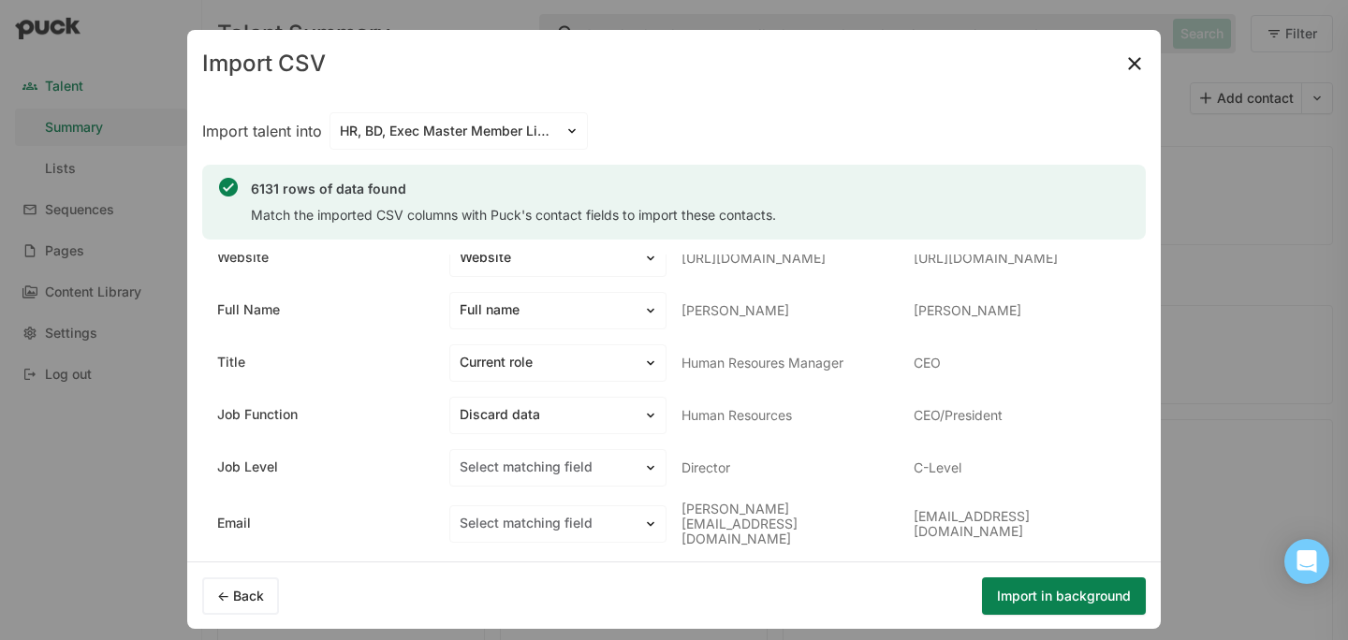
scroll to position [19, 0]
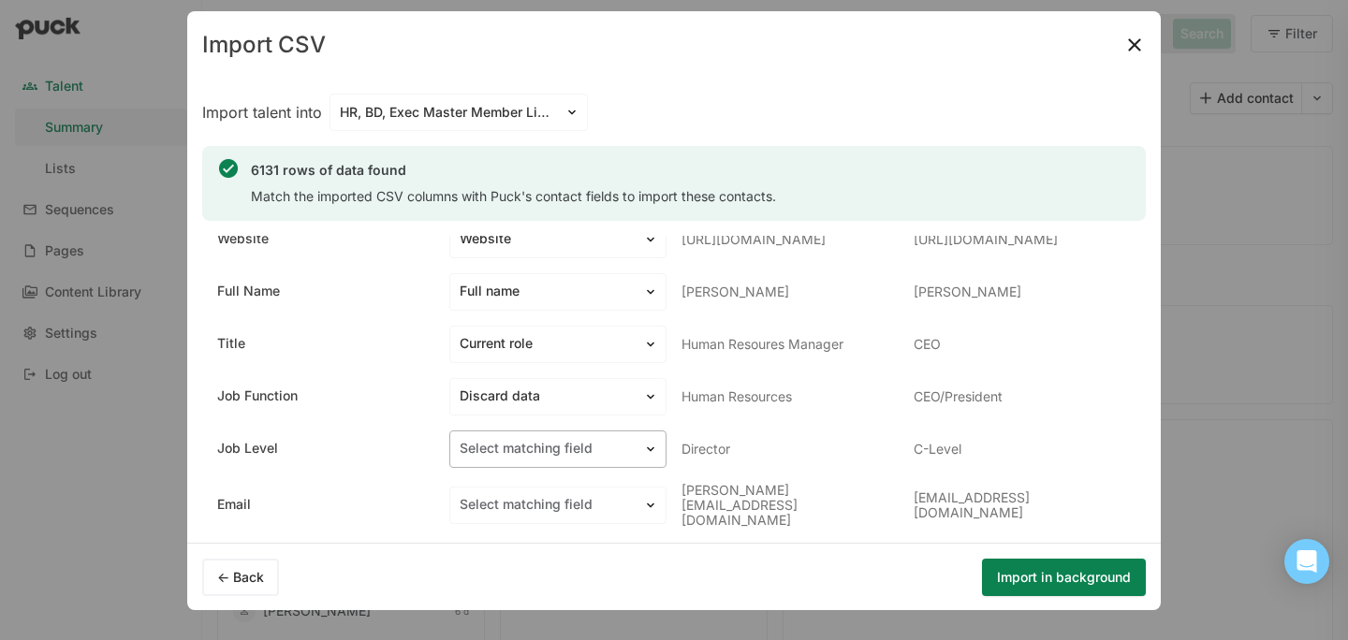
click at [591, 456] on div at bounding box center [547, 449] width 174 height 20
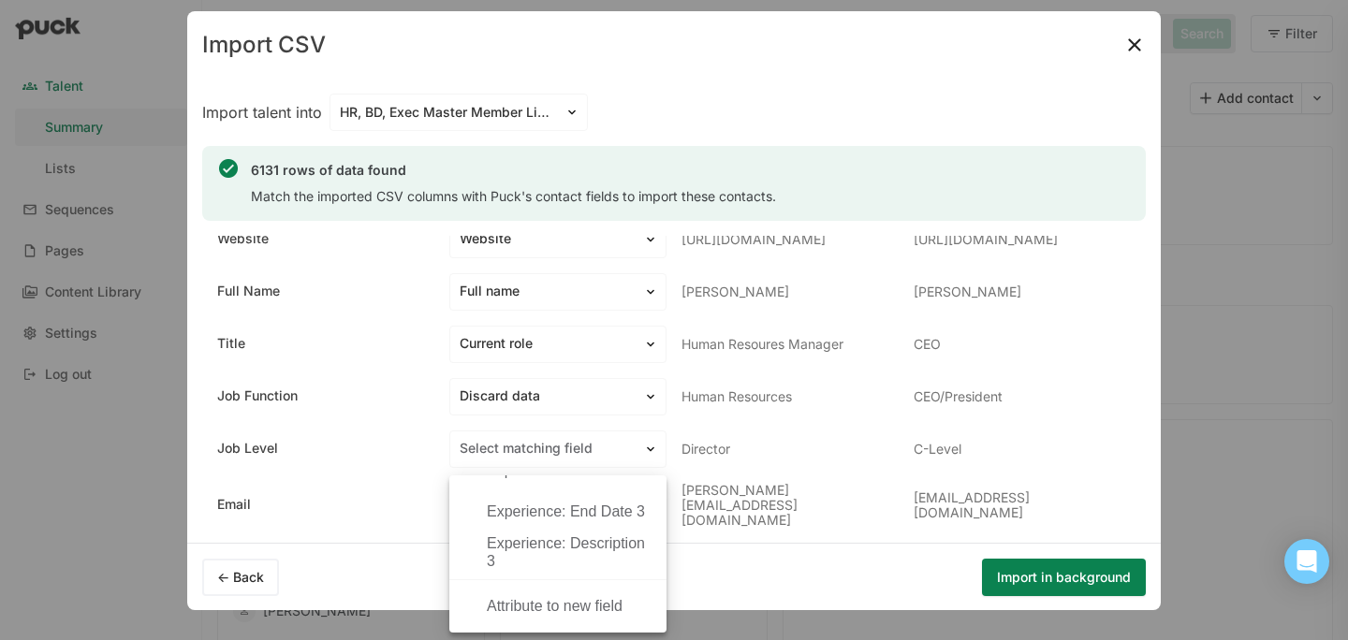
scroll to position [2461, 0]
click at [581, 614] on div "Discard data" at bounding box center [569, 606] width 165 height 17
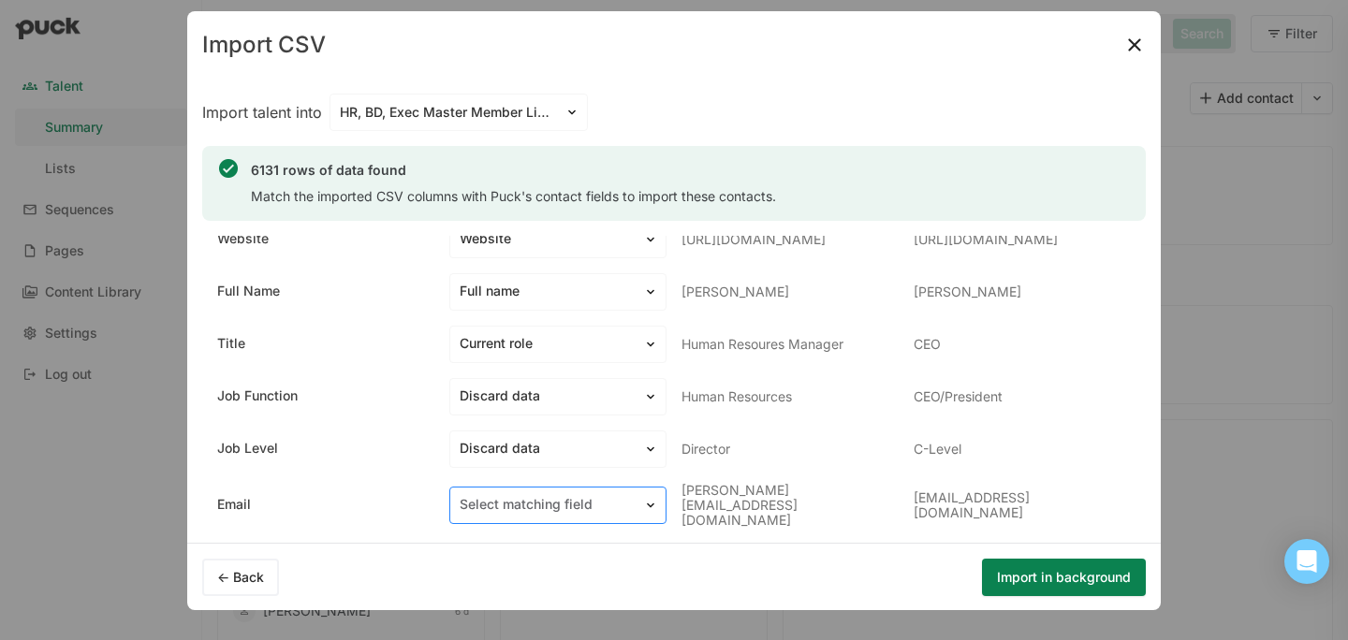
scroll to position [168, 0]
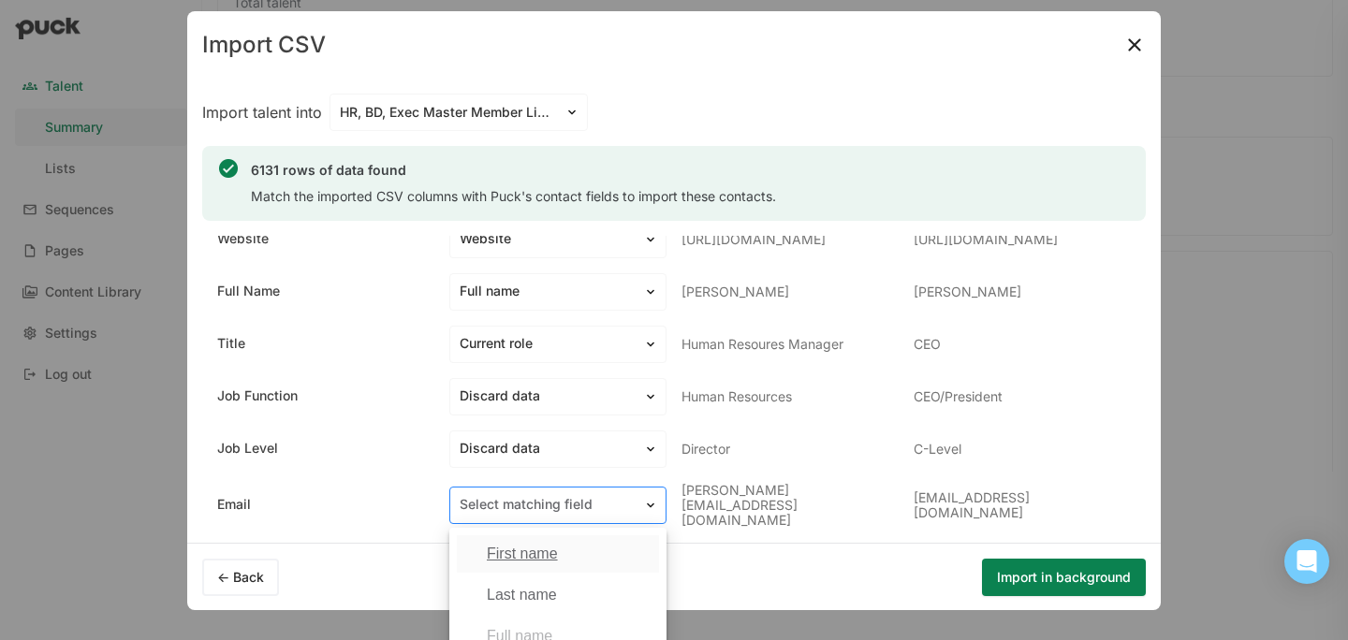
click at [589, 496] on div at bounding box center [547, 505] width 174 height 20
click at [510, 566] on div "Email" at bounding box center [505, 567] width 37 height 17
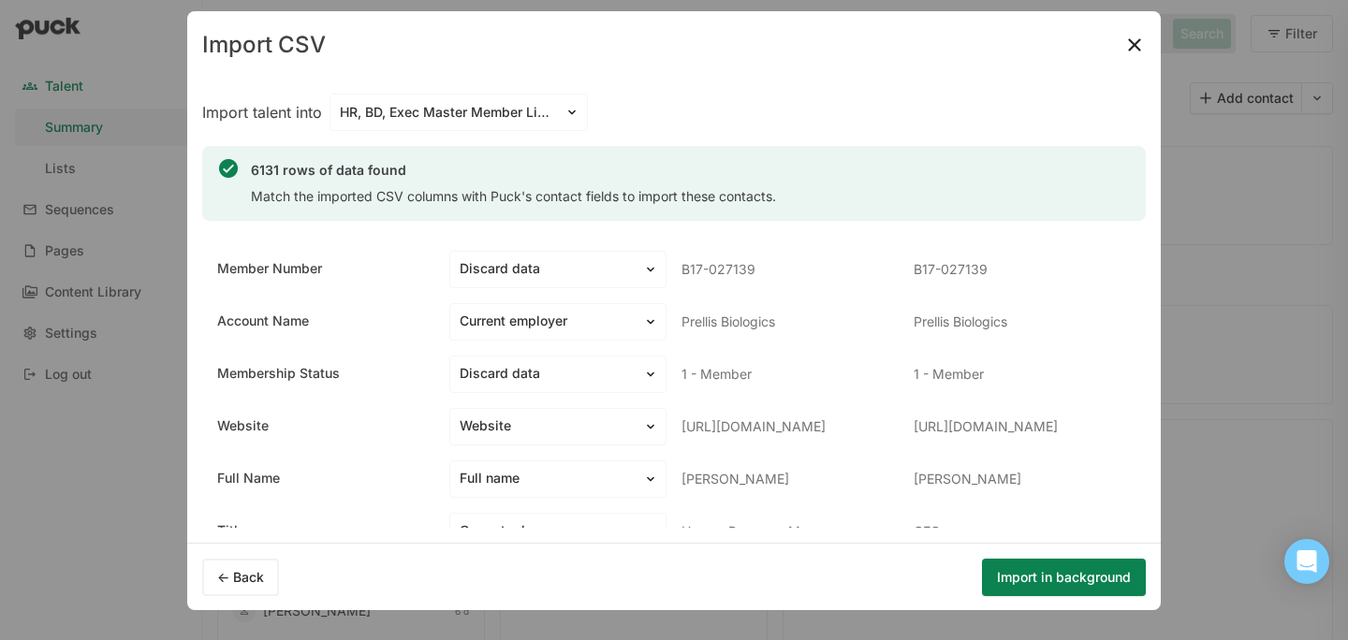
scroll to position [0, 0]
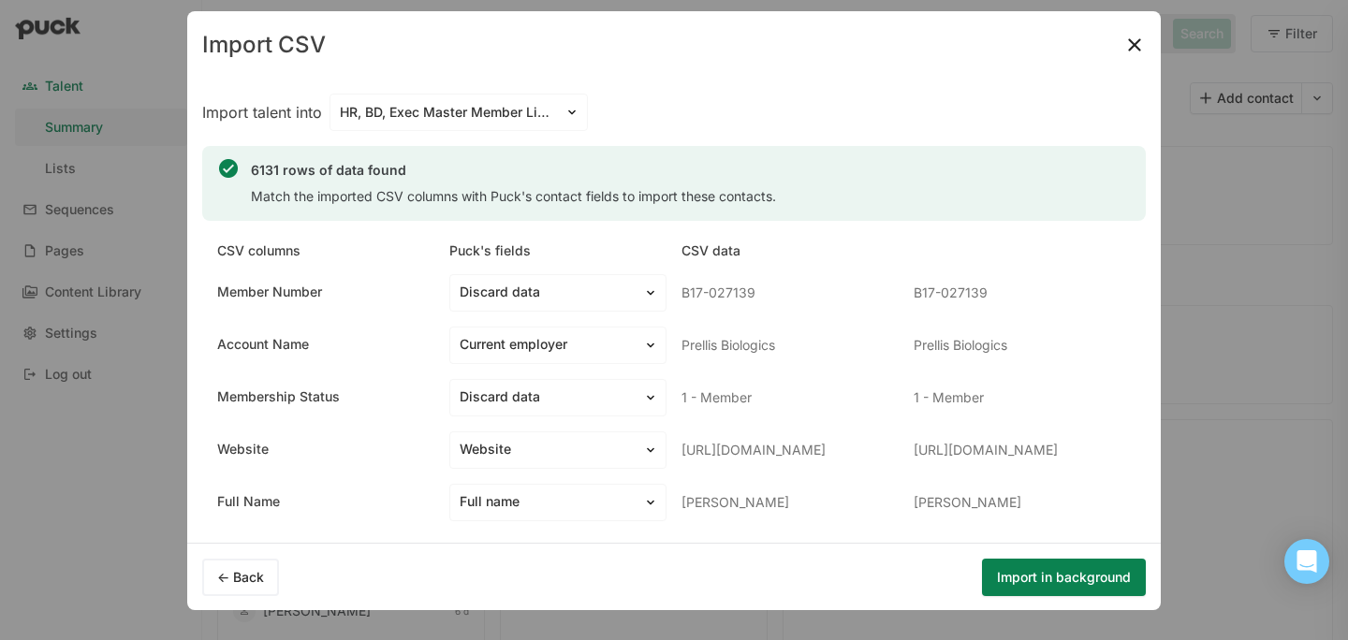
click at [1048, 580] on button "Import in background" at bounding box center [1064, 577] width 164 height 37
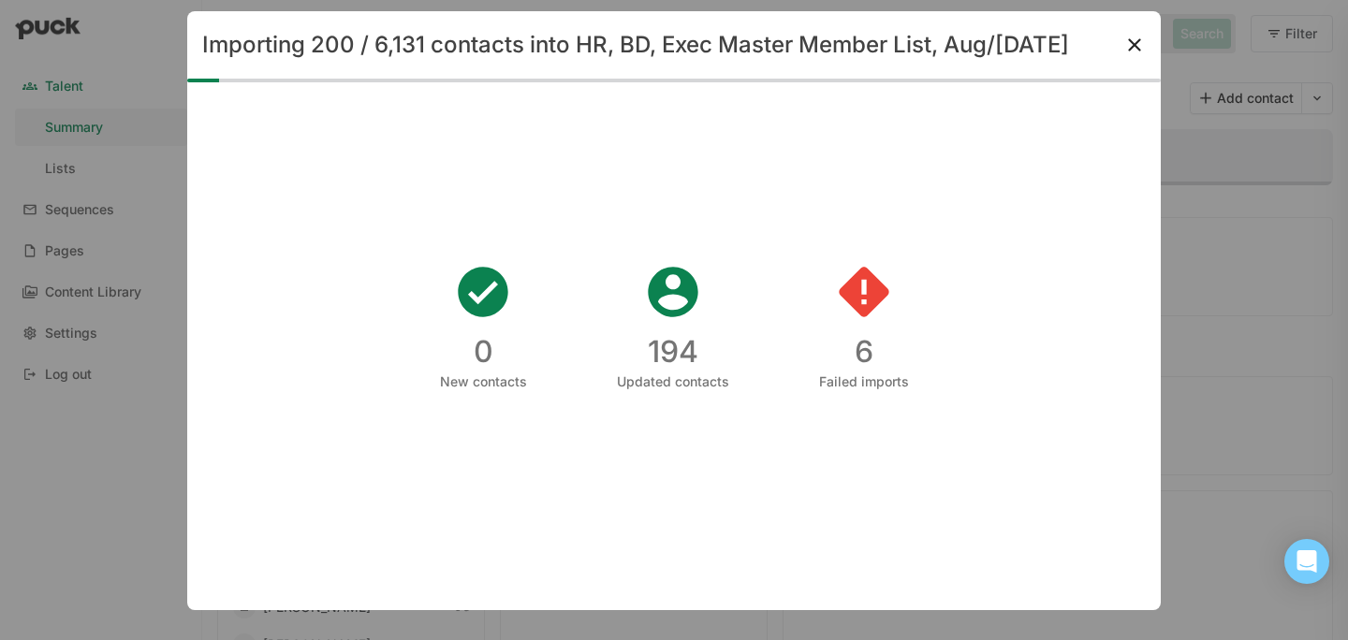
click at [1135, 51] on img at bounding box center [1134, 45] width 22 height 22
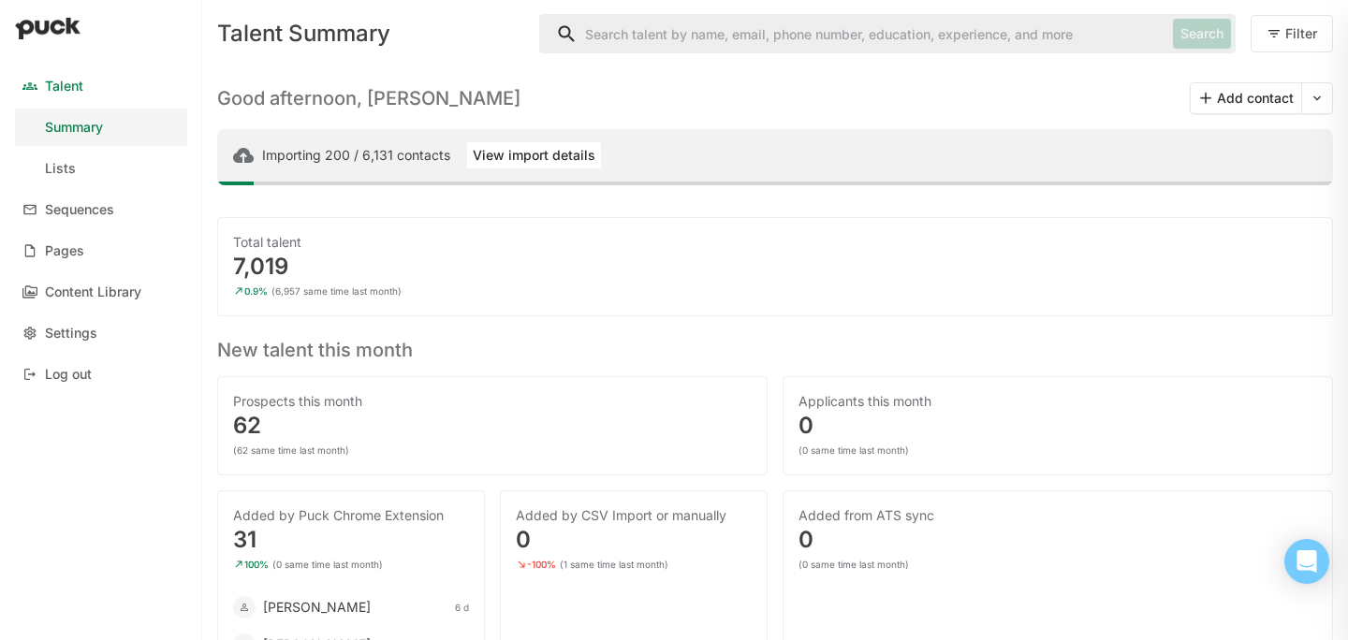
click at [522, 154] on button "View import details" at bounding box center [534, 155] width 138 height 30
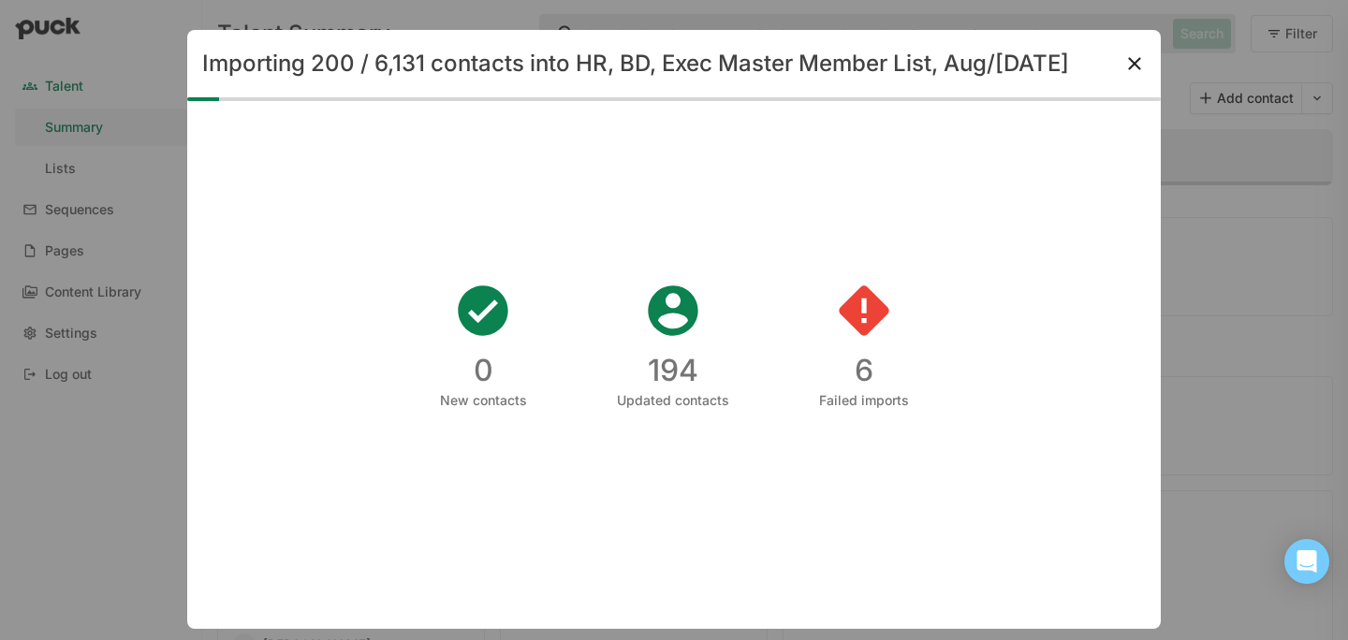
click at [1138, 56] on img at bounding box center [1134, 63] width 22 height 22
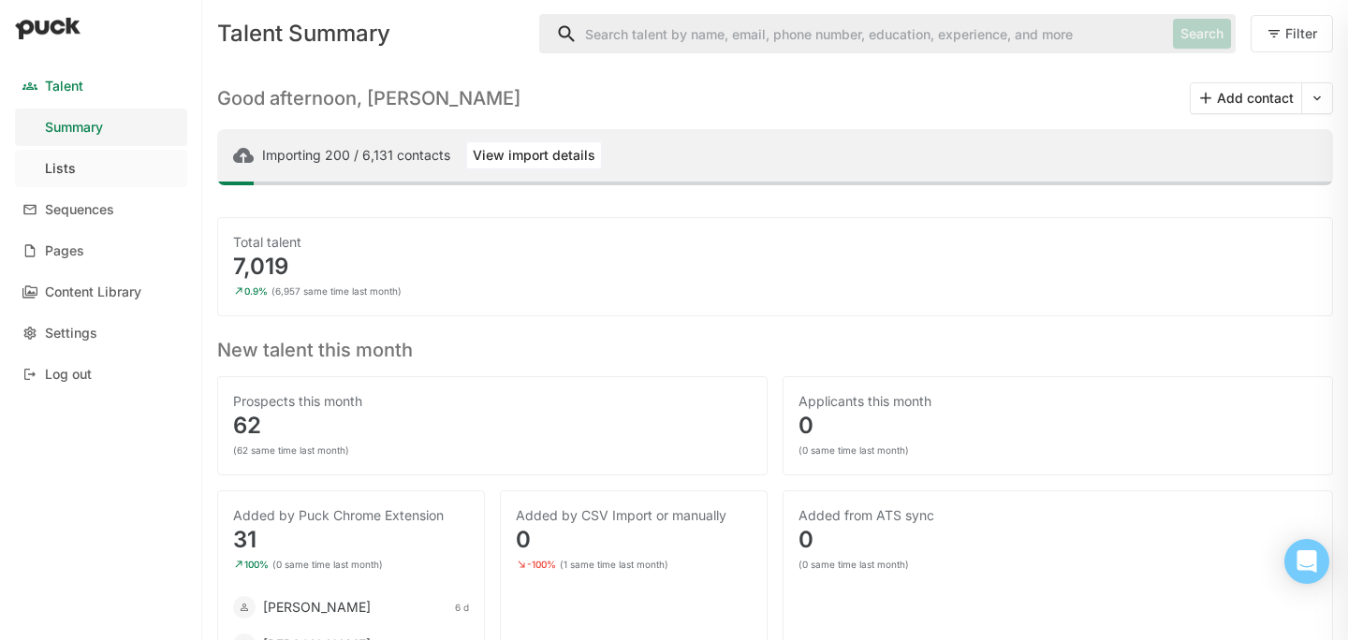
click at [100, 161] on link "Lists" at bounding box center [101, 168] width 172 height 37
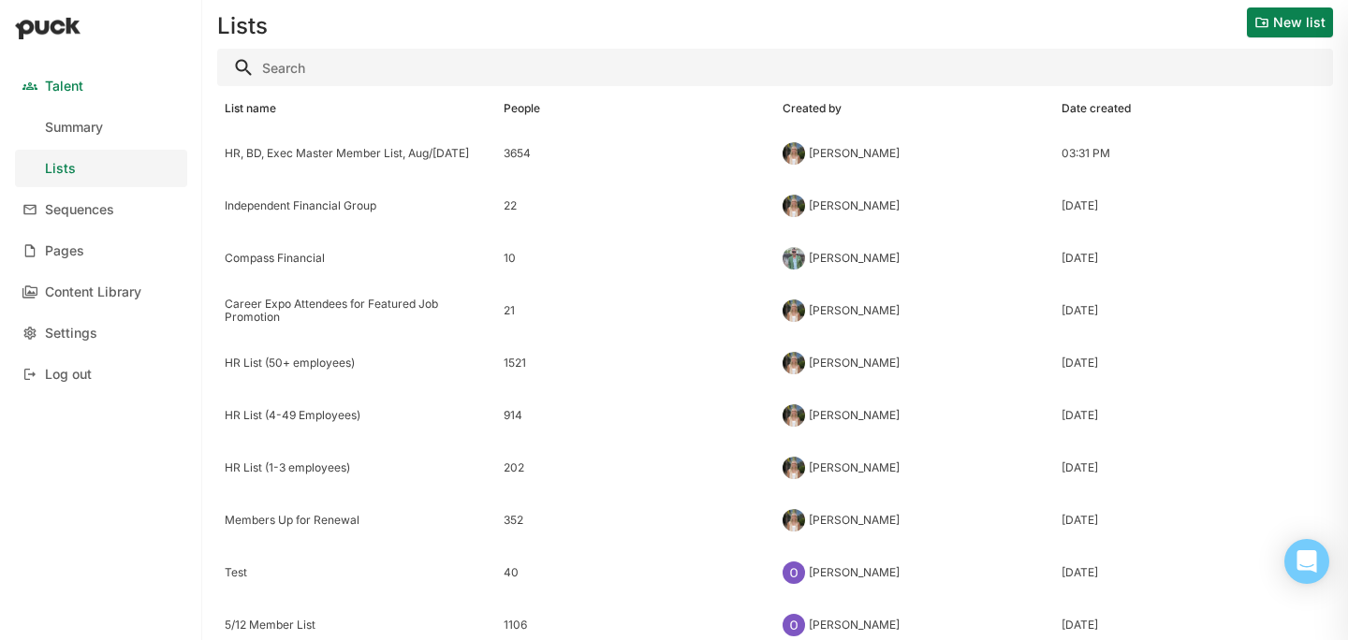
scroll to position [23, 0]
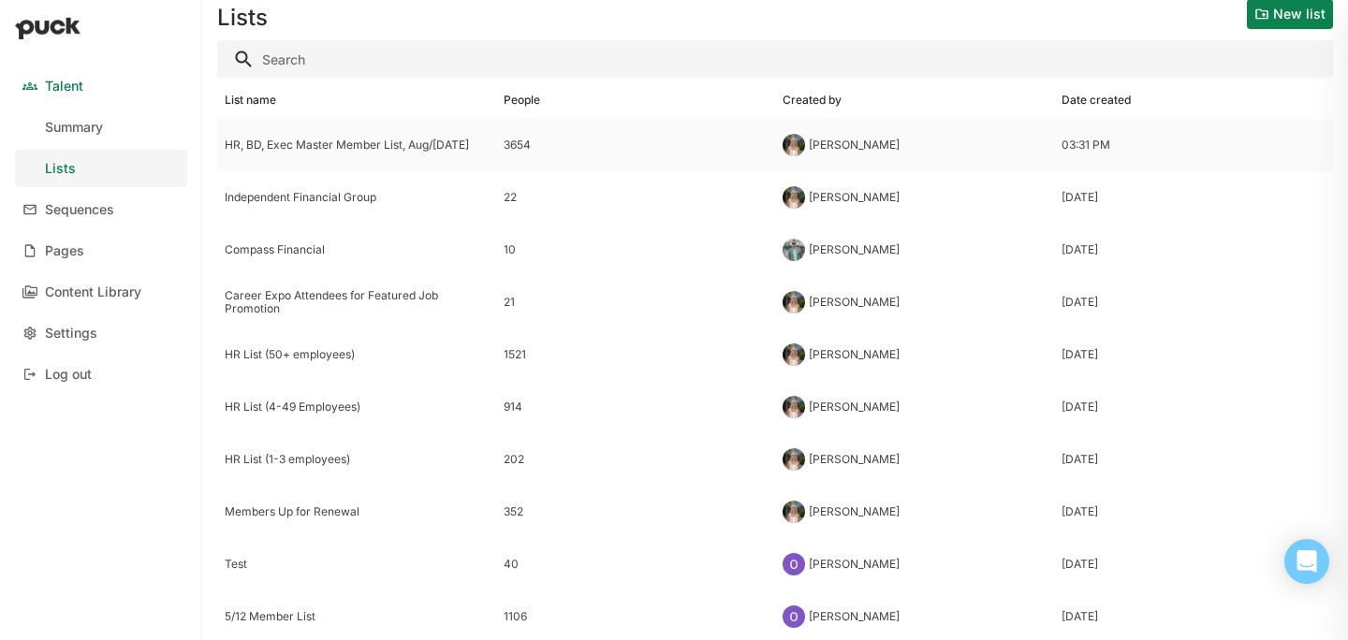
click at [412, 139] on div "HR, BD, Exec Master Member List, Aug/[DATE]" at bounding box center [357, 145] width 264 height 13
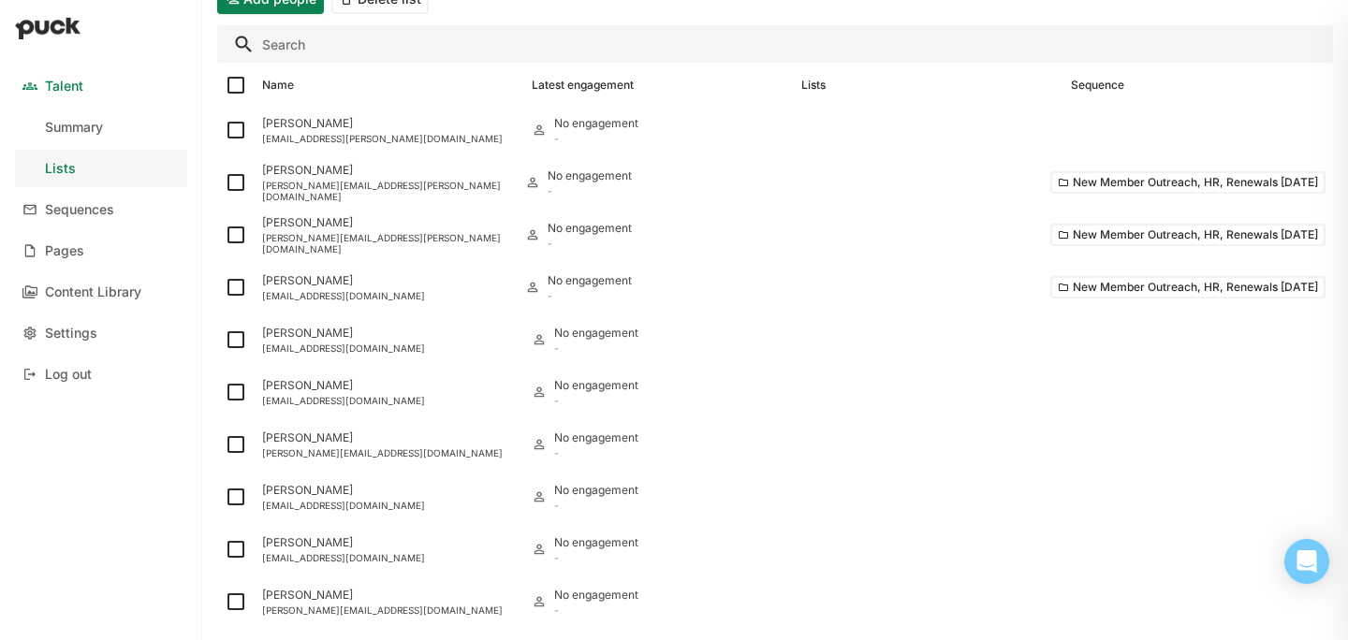
scroll to position [165, 0]
click at [89, 86] on link "Talent" at bounding box center [101, 85] width 172 height 37
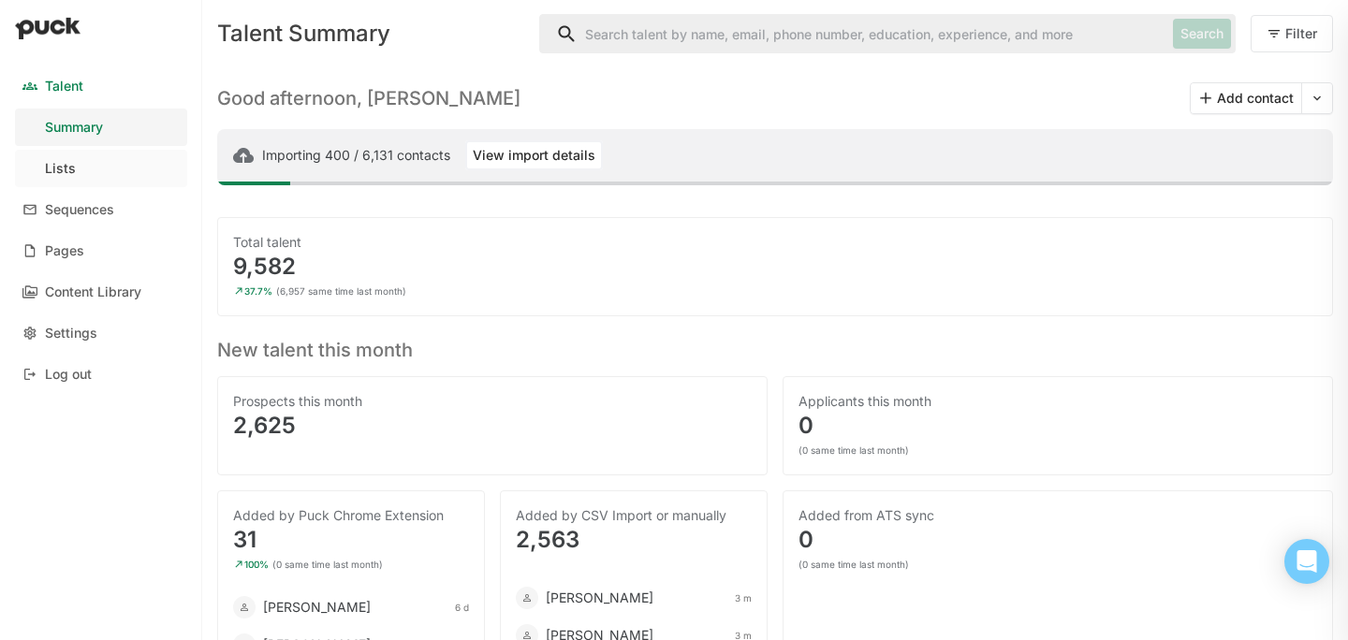
click at [72, 178] on link "Lists" at bounding box center [101, 168] width 172 height 37
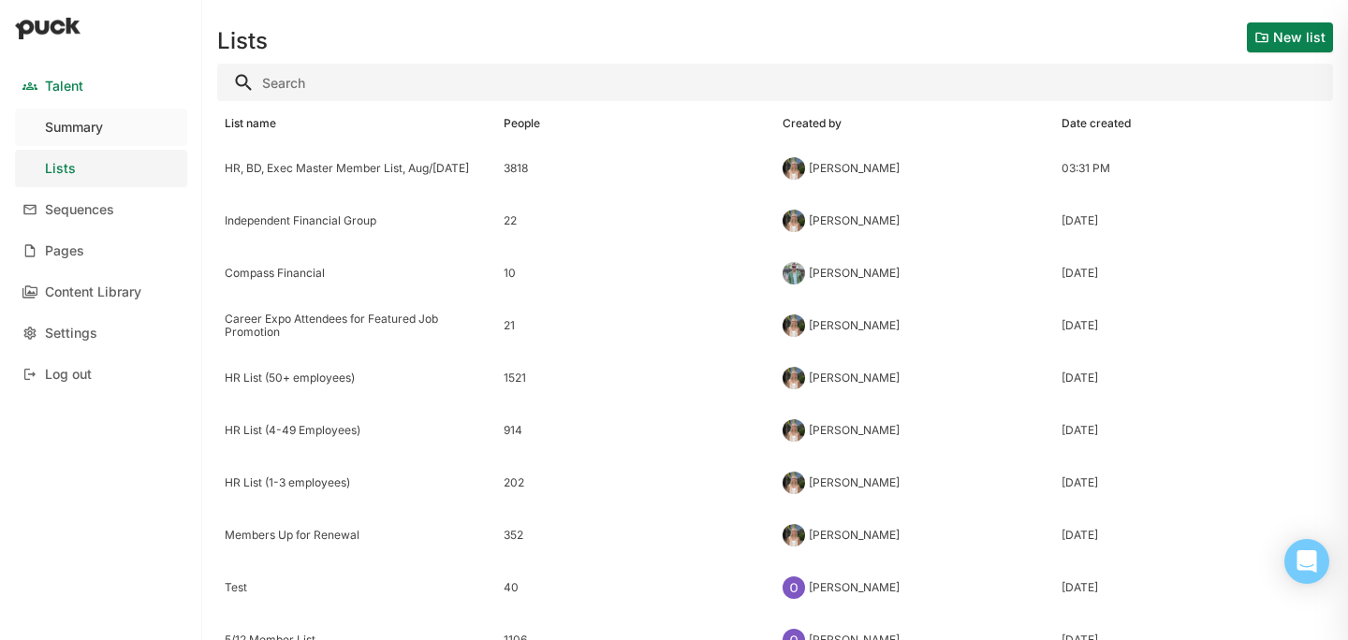
click at [95, 124] on div "Summary" at bounding box center [74, 128] width 58 height 16
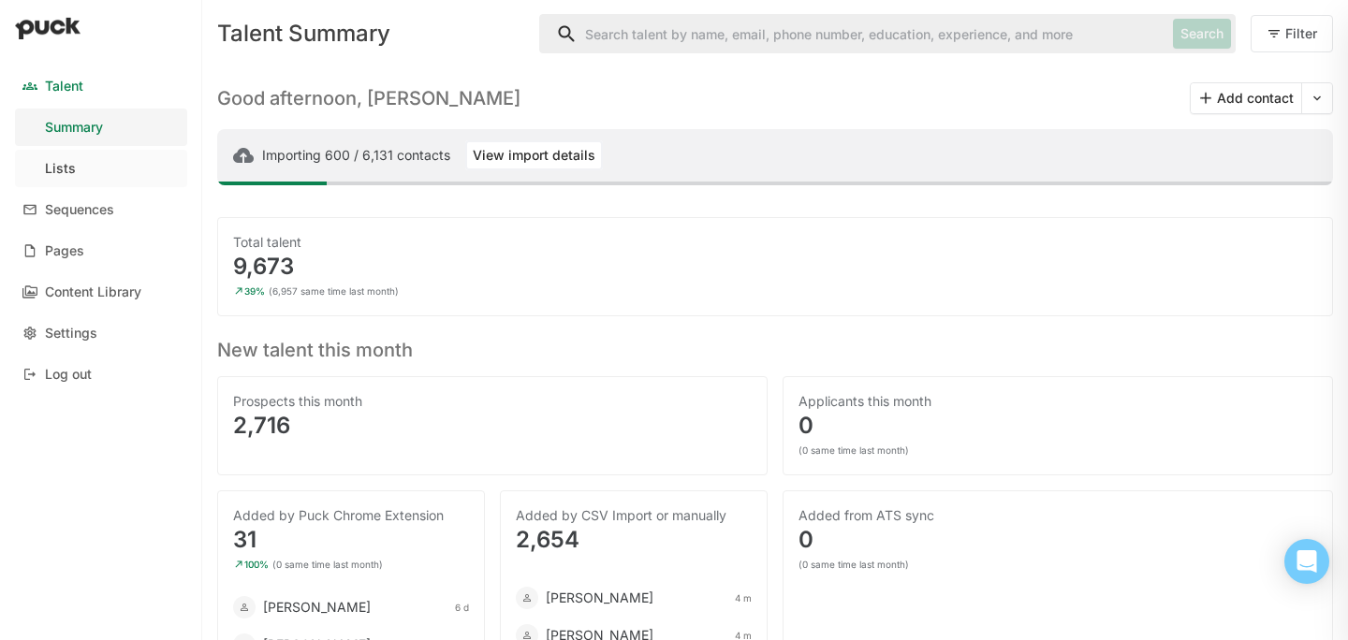
click at [71, 176] on div "Lists" at bounding box center [60, 169] width 31 height 16
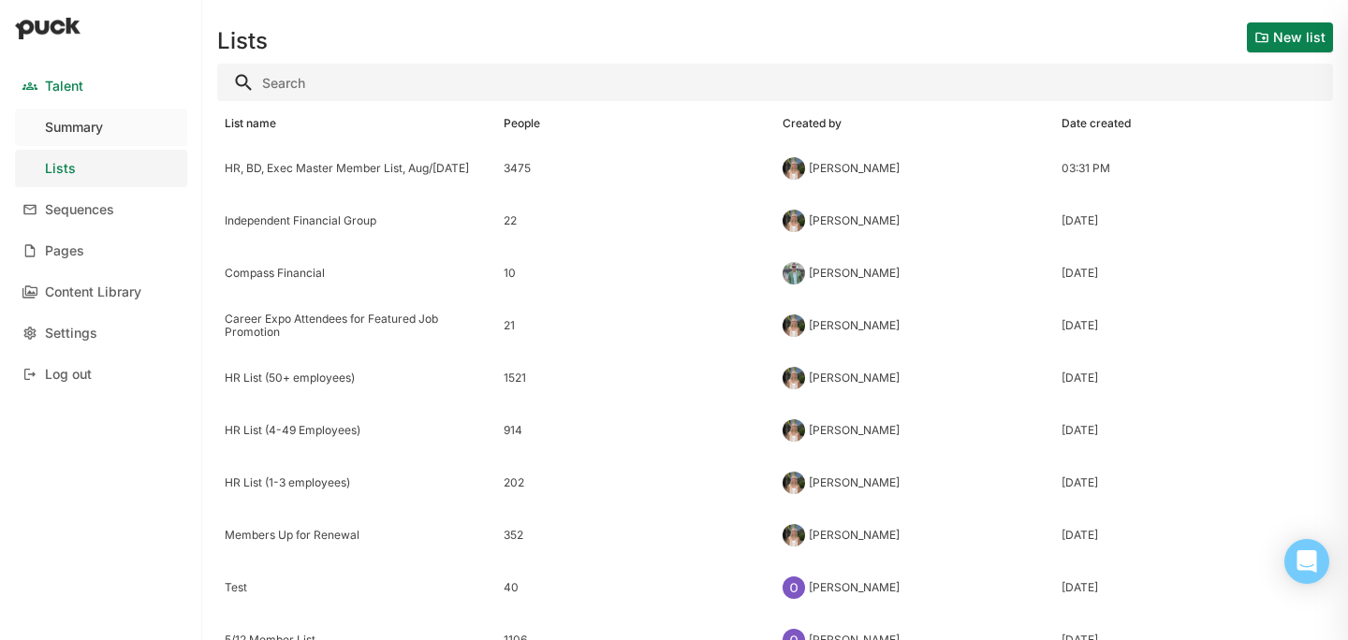
click at [154, 135] on link "Summary" at bounding box center [101, 127] width 172 height 37
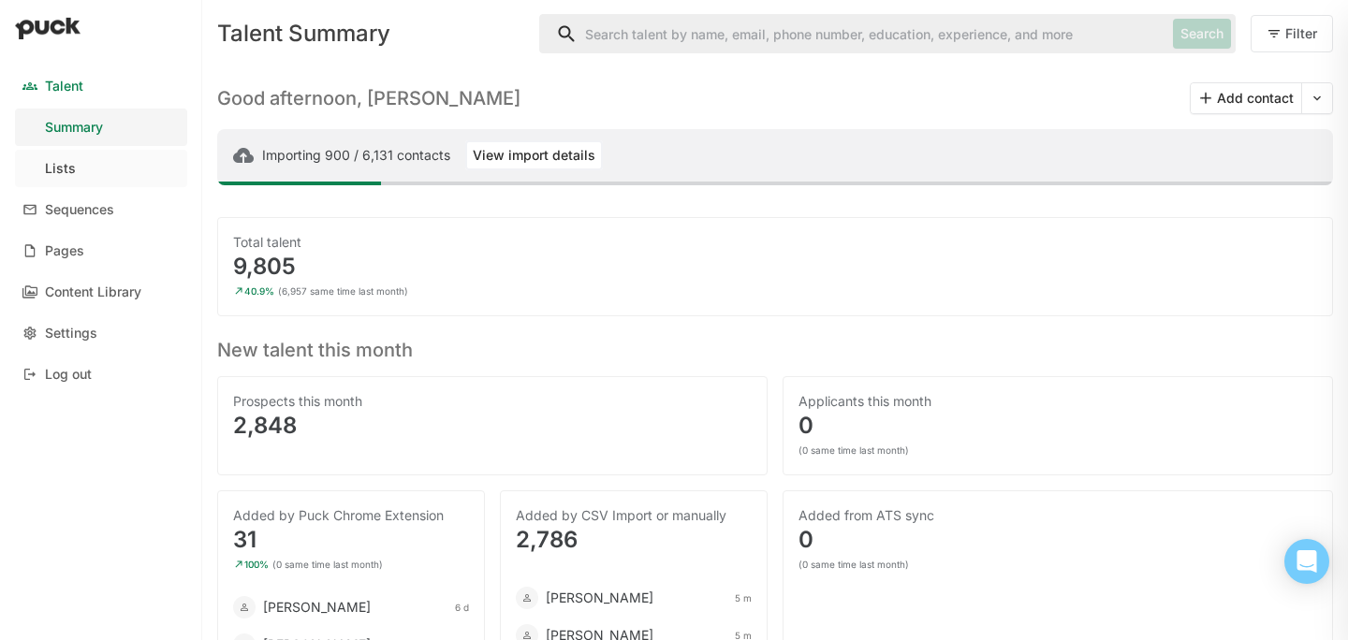
click at [134, 153] on link "Lists" at bounding box center [101, 168] width 172 height 37
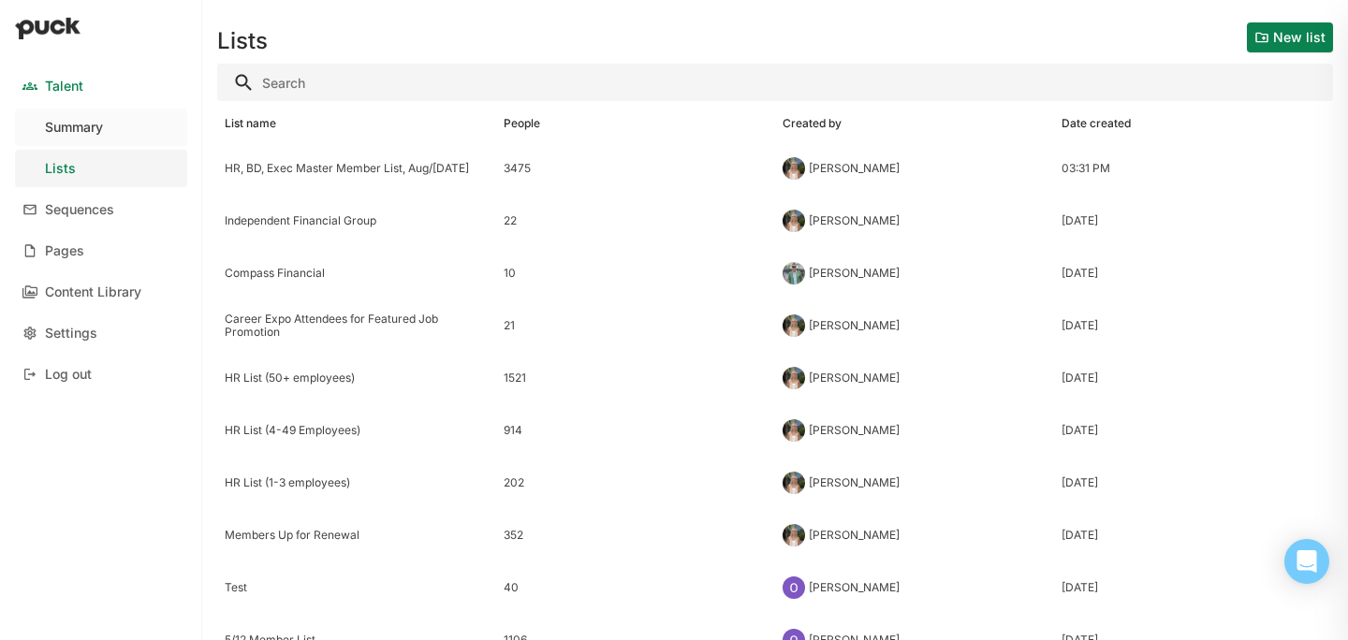
click at [94, 127] on div "Summary" at bounding box center [74, 128] width 58 height 16
